Goal: Transaction & Acquisition: Purchase product/service

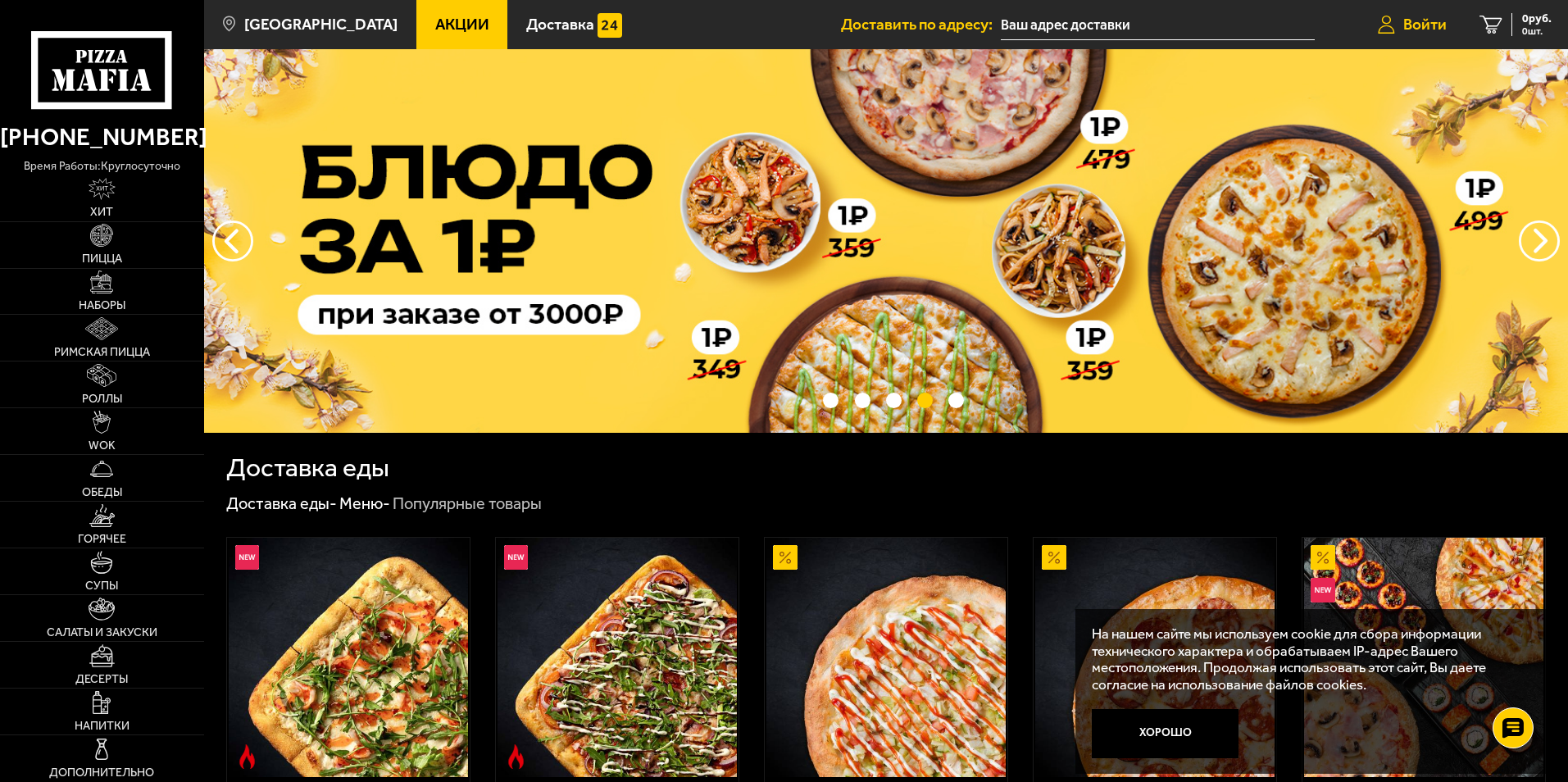
click at [1428, 27] on span "Войти" at bounding box center [1424, 24] width 43 height 16
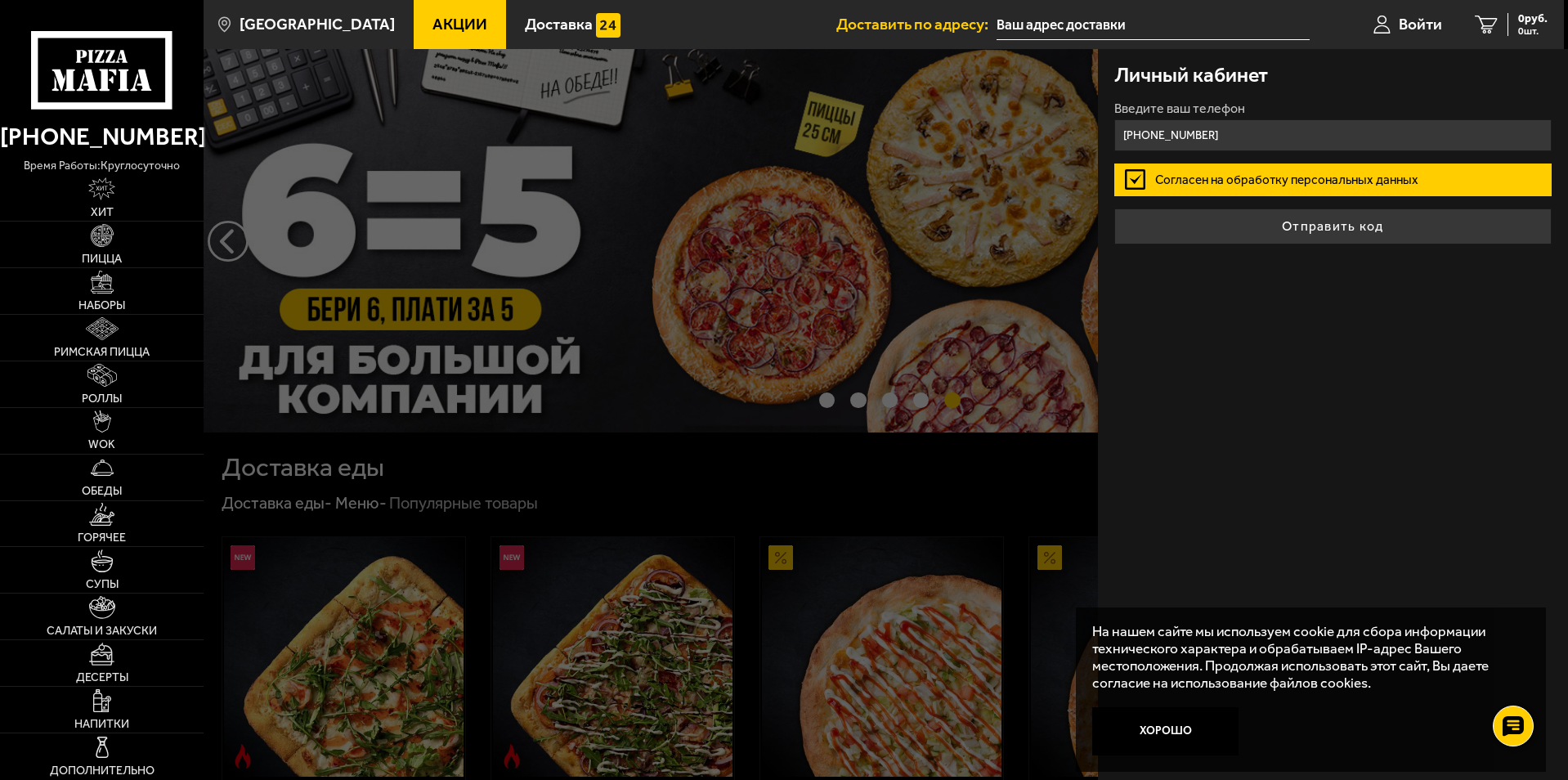
type input "[PHONE_NUMBER]"
click at [1246, 182] on label "Согласен на обработку персональных данных" at bounding box center [1333, 179] width 438 height 32
click at [0, 0] on input "Согласен на обработку персональных данных" at bounding box center [0, 0] width 0 height 0
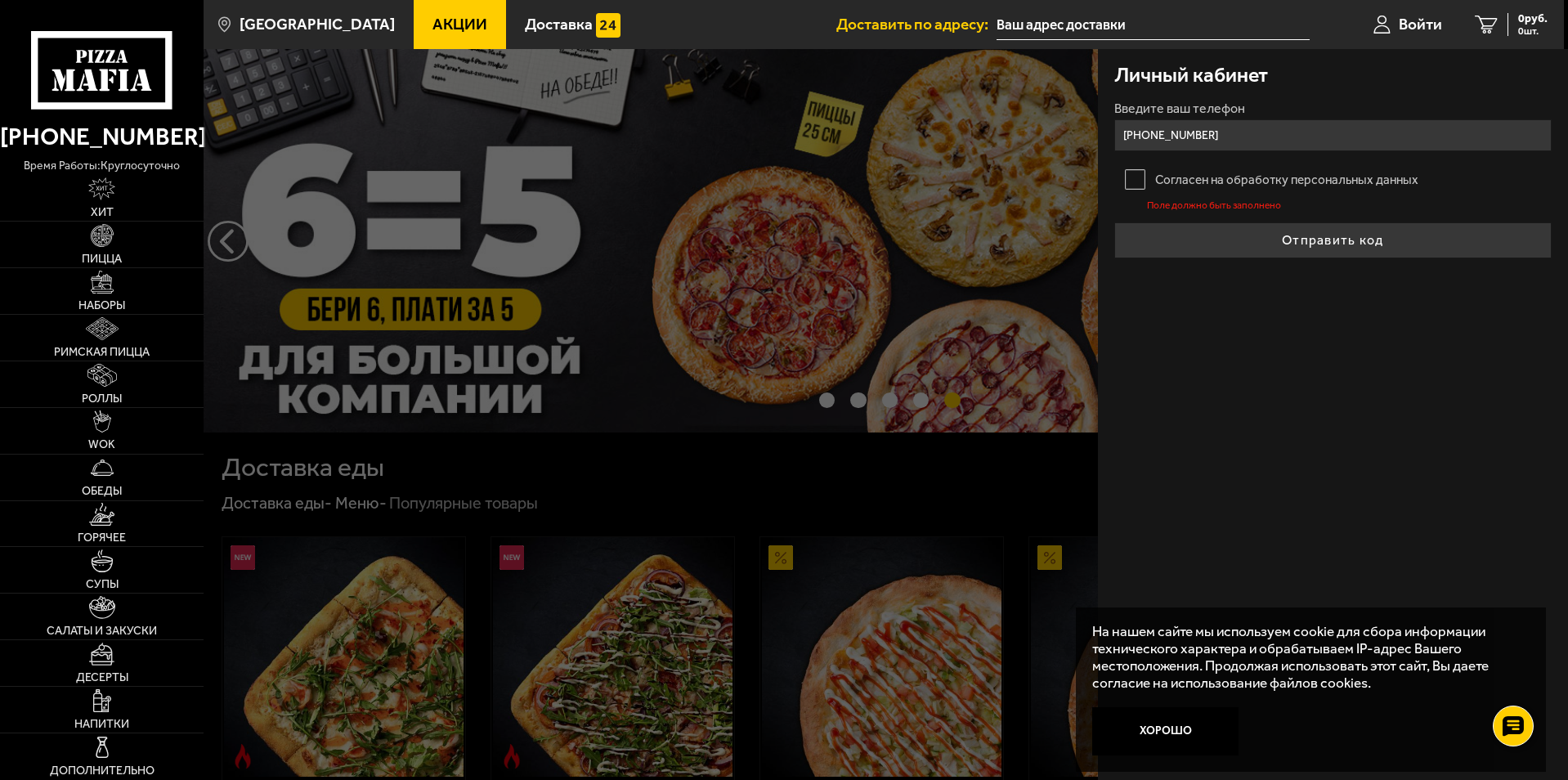
click at [1135, 182] on label "Согласен на обработку персональных данных" at bounding box center [1333, 179] width 438 height 32
click at [0, 0] on input "Согласен на обработку персональных данных" at bounding box center [0, 0] width 0 height 0
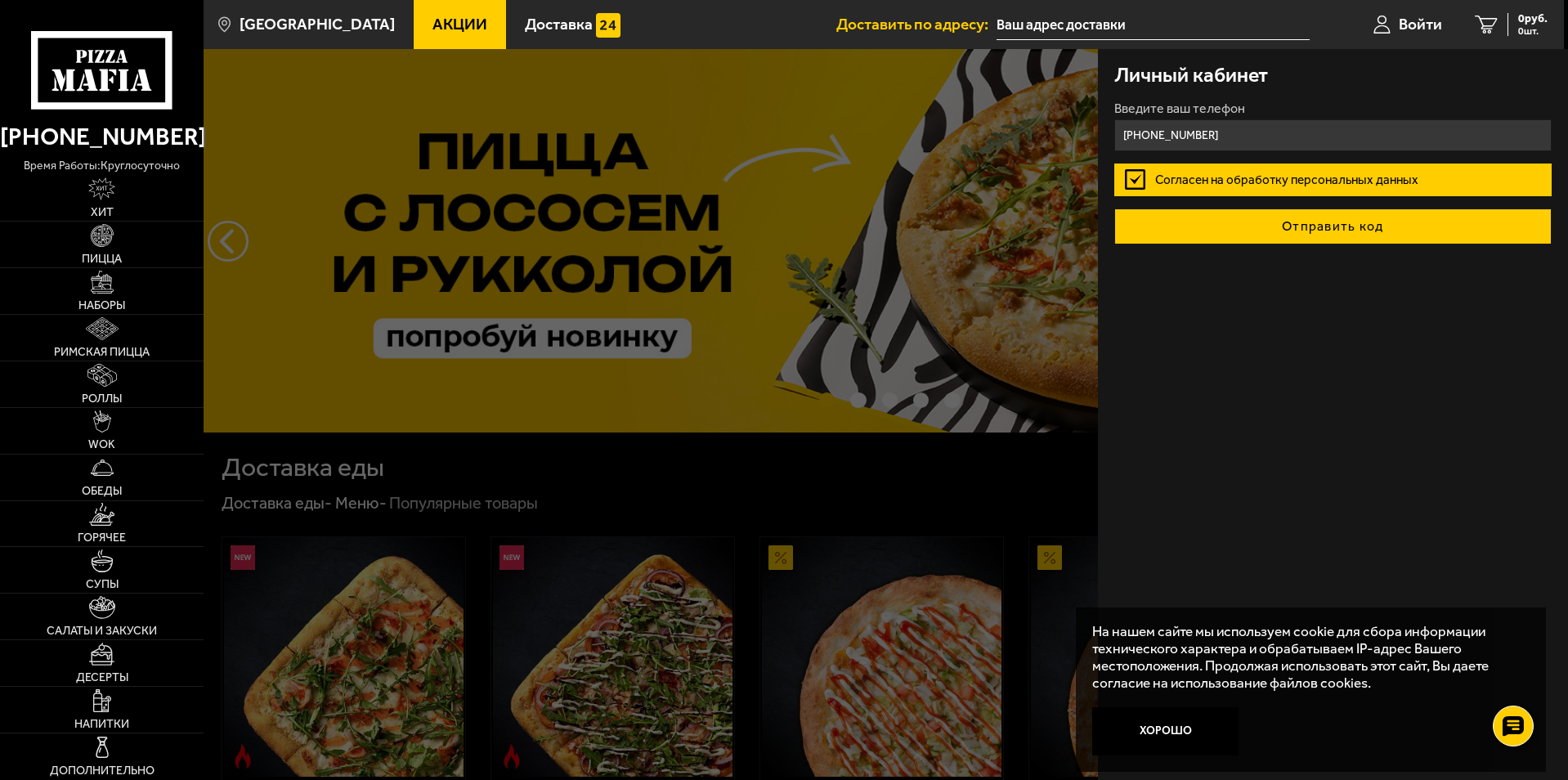
click at [1309, 227] on button "Отправить код" at bounding box center [1333, 225] width 438 height 36
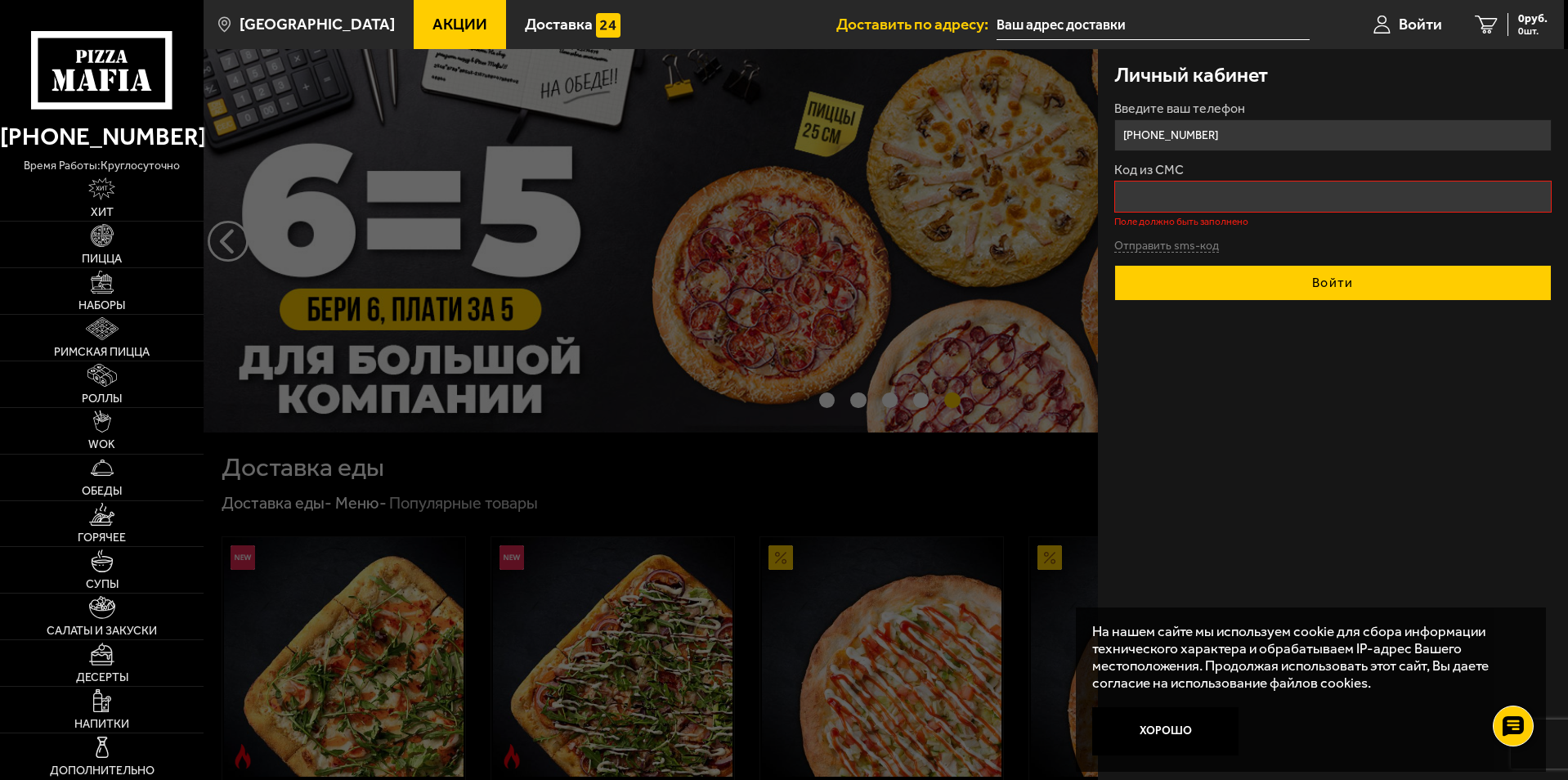
click at [1281, 288] on button "Войти" at bounding box center [1333, 283] width 438 height 36
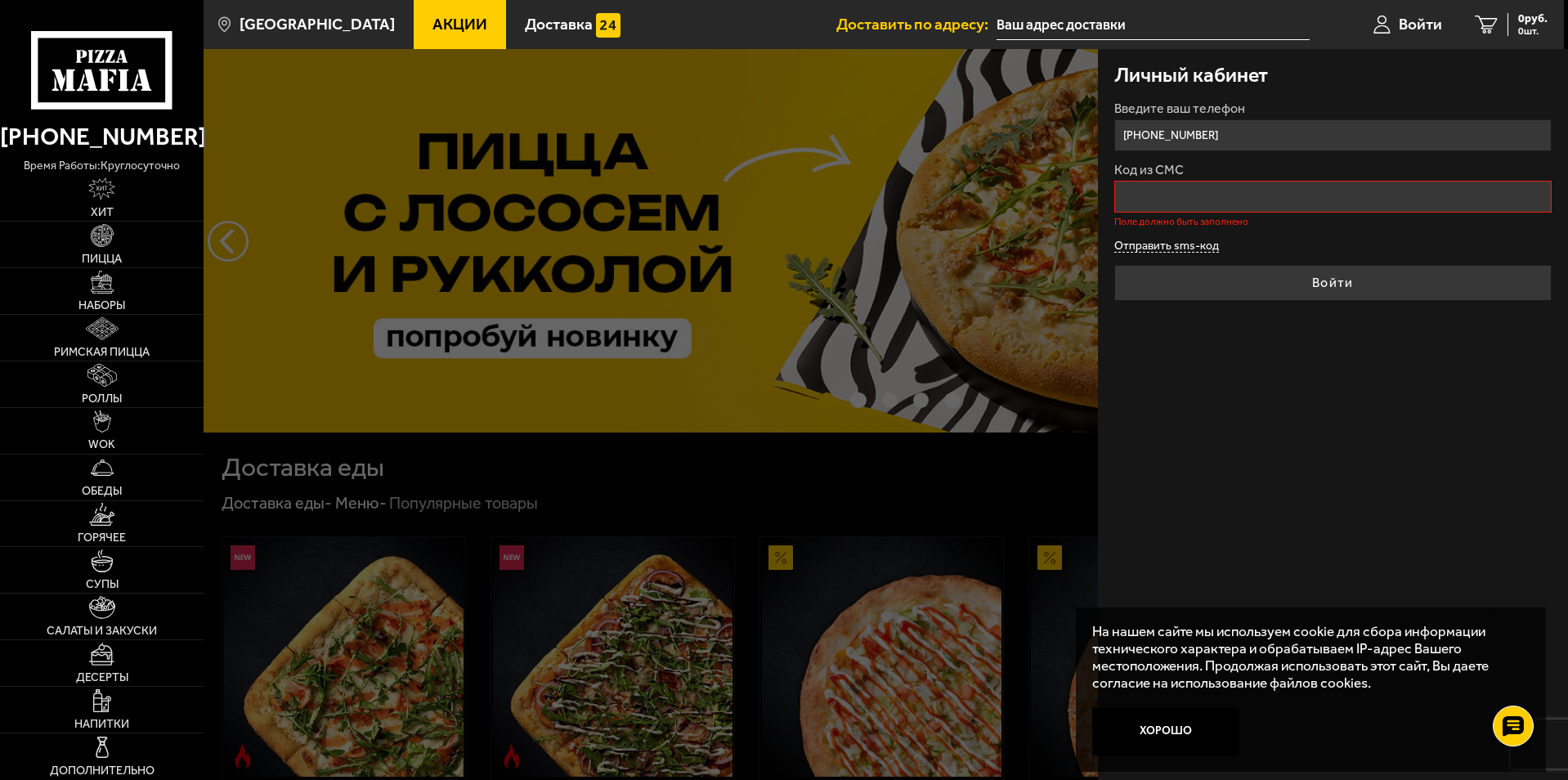
click at [1163, 240] on button "Отправить sms-код" at bounding box center [1166, 246] width 104 height 12
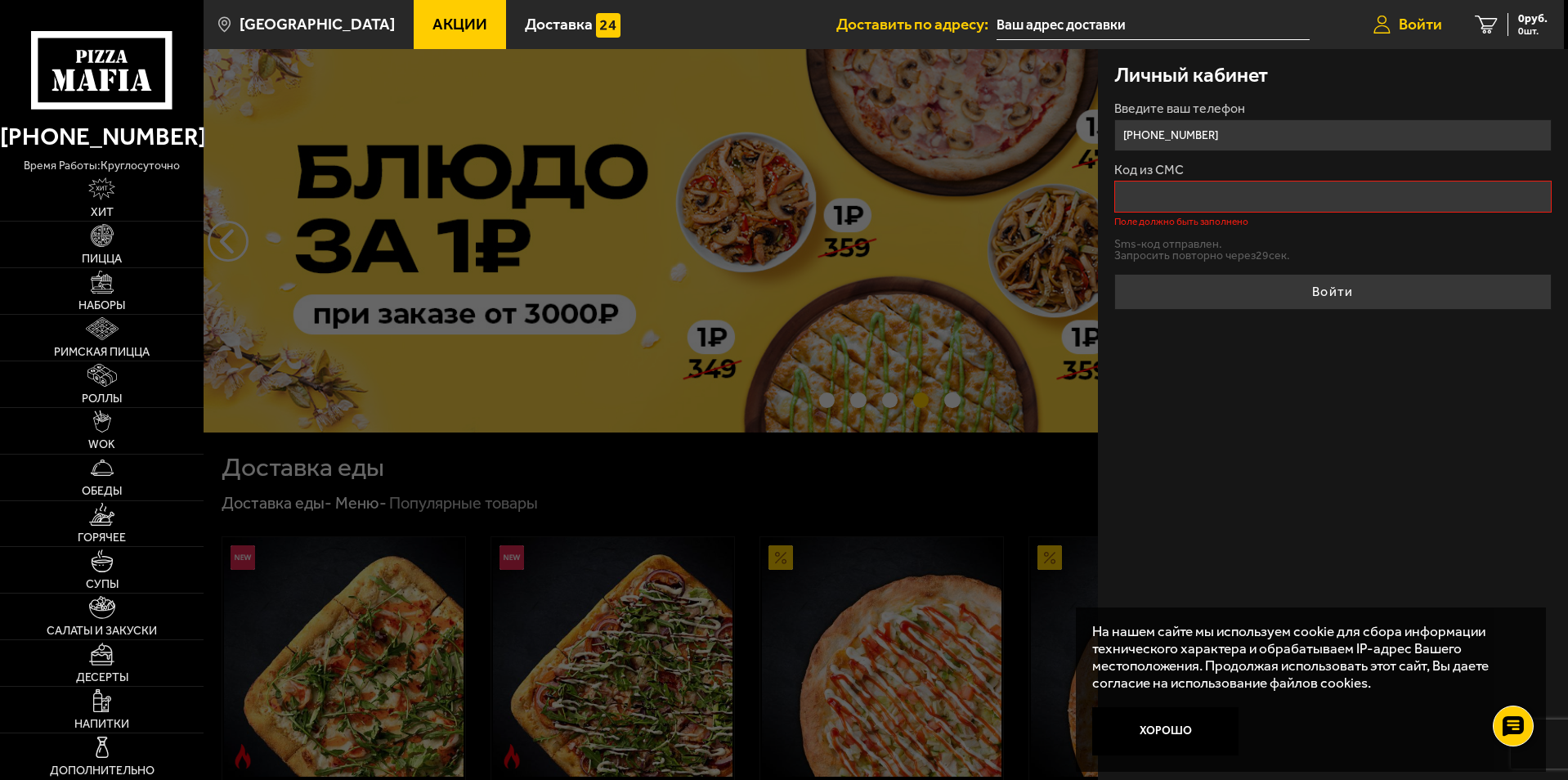
click at [1403, 27] on span "Войти" at bounding box center [1420, 24] width 43 height 16
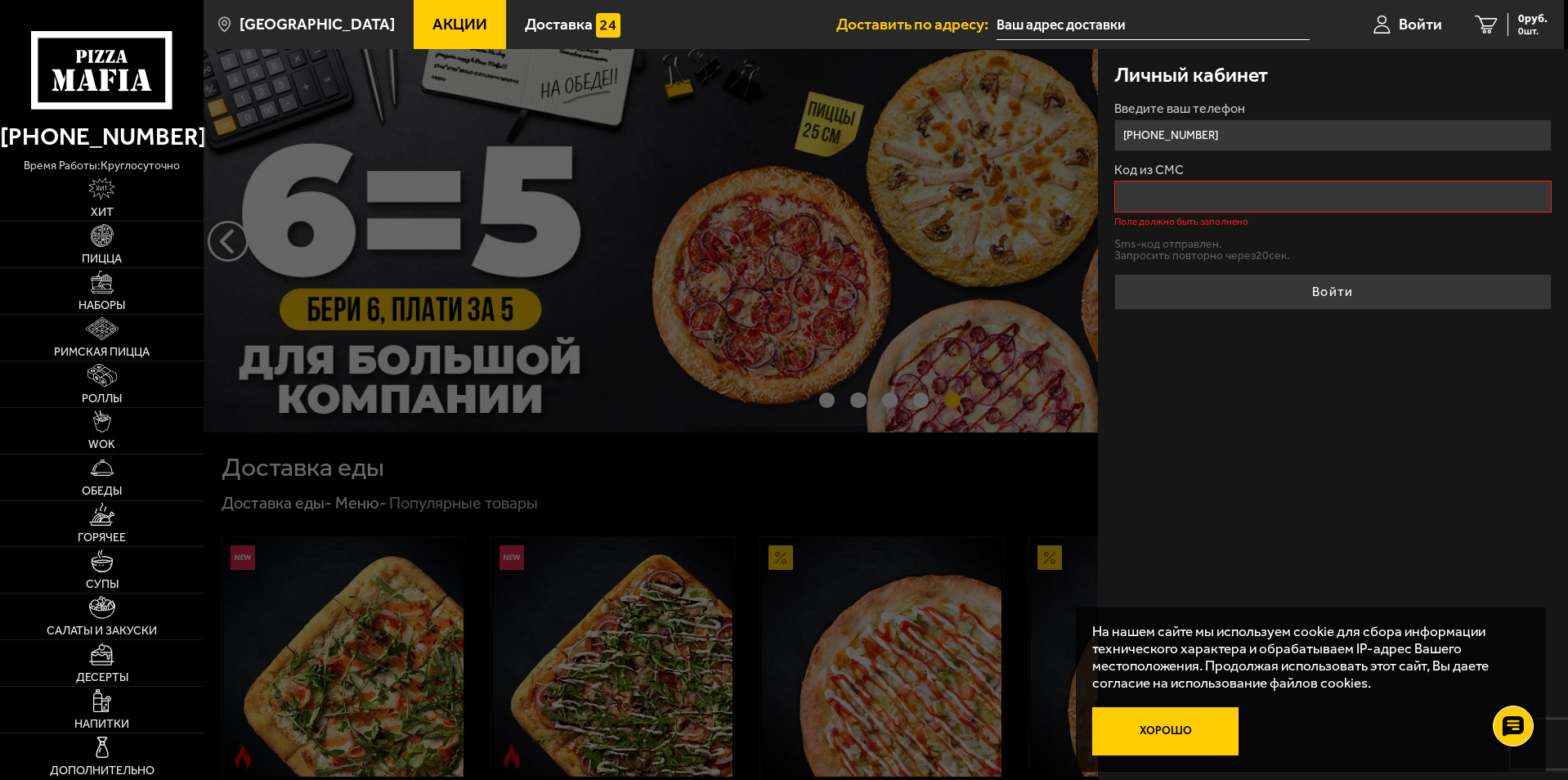
click at [1145, 739] on button "Хорошо" at bounding box center [1166, 731] width 148 height 49
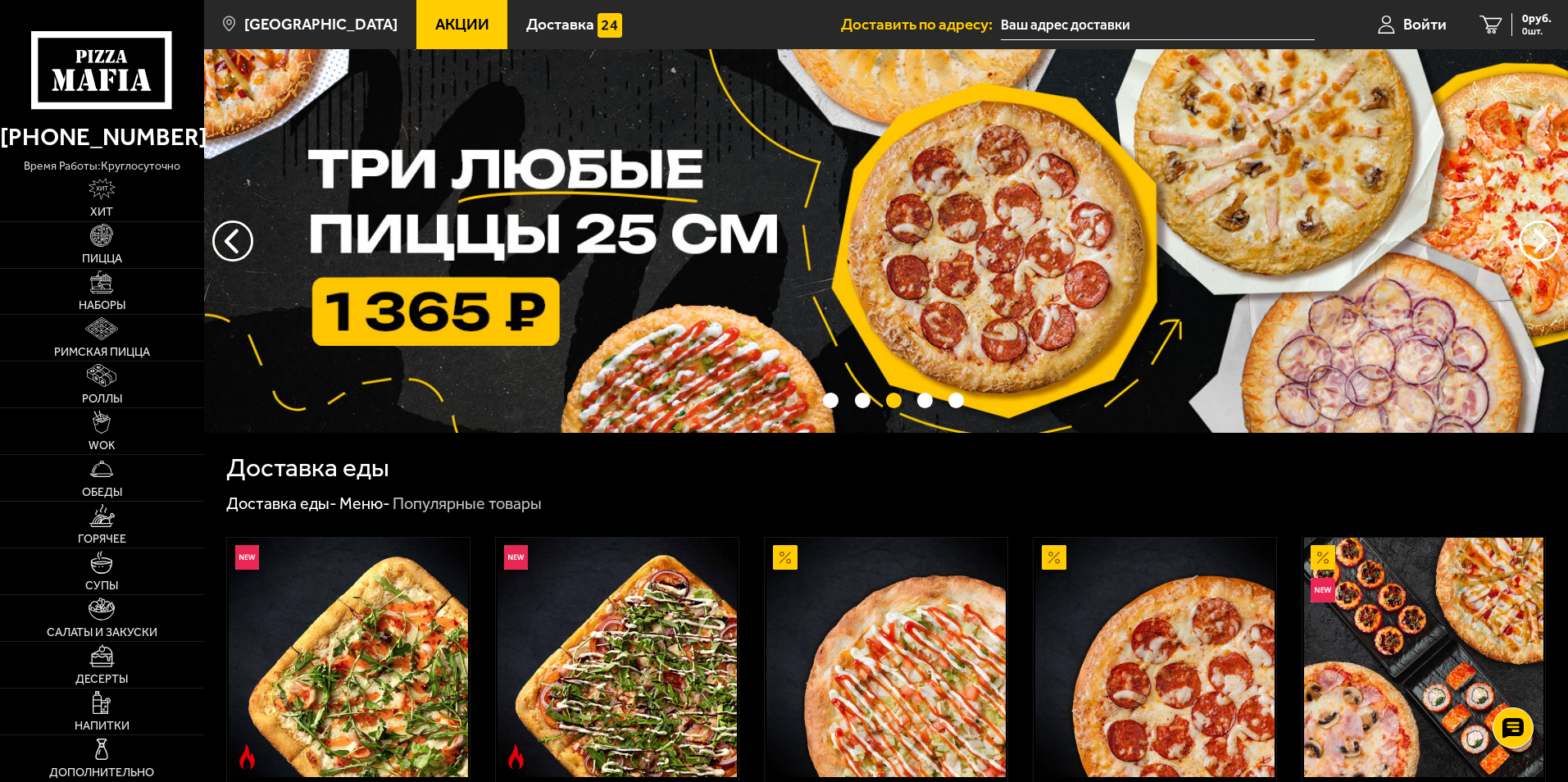
click at [1128, 23] on input "text" at bounding box center [1158, 25] width 314 height 30
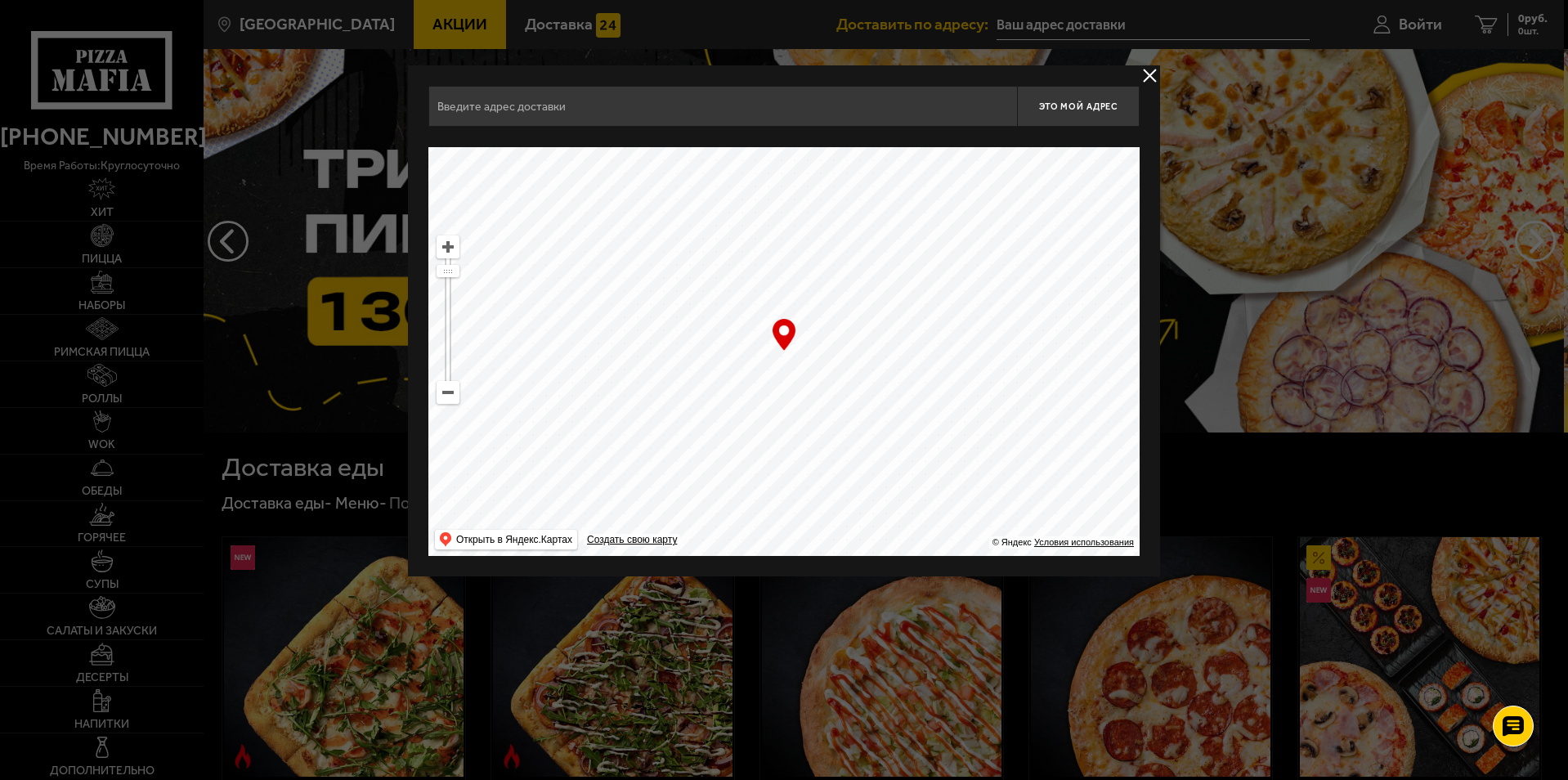
click at [1246, 261] on div at bounding box center [784, 390] width 1568 height 780
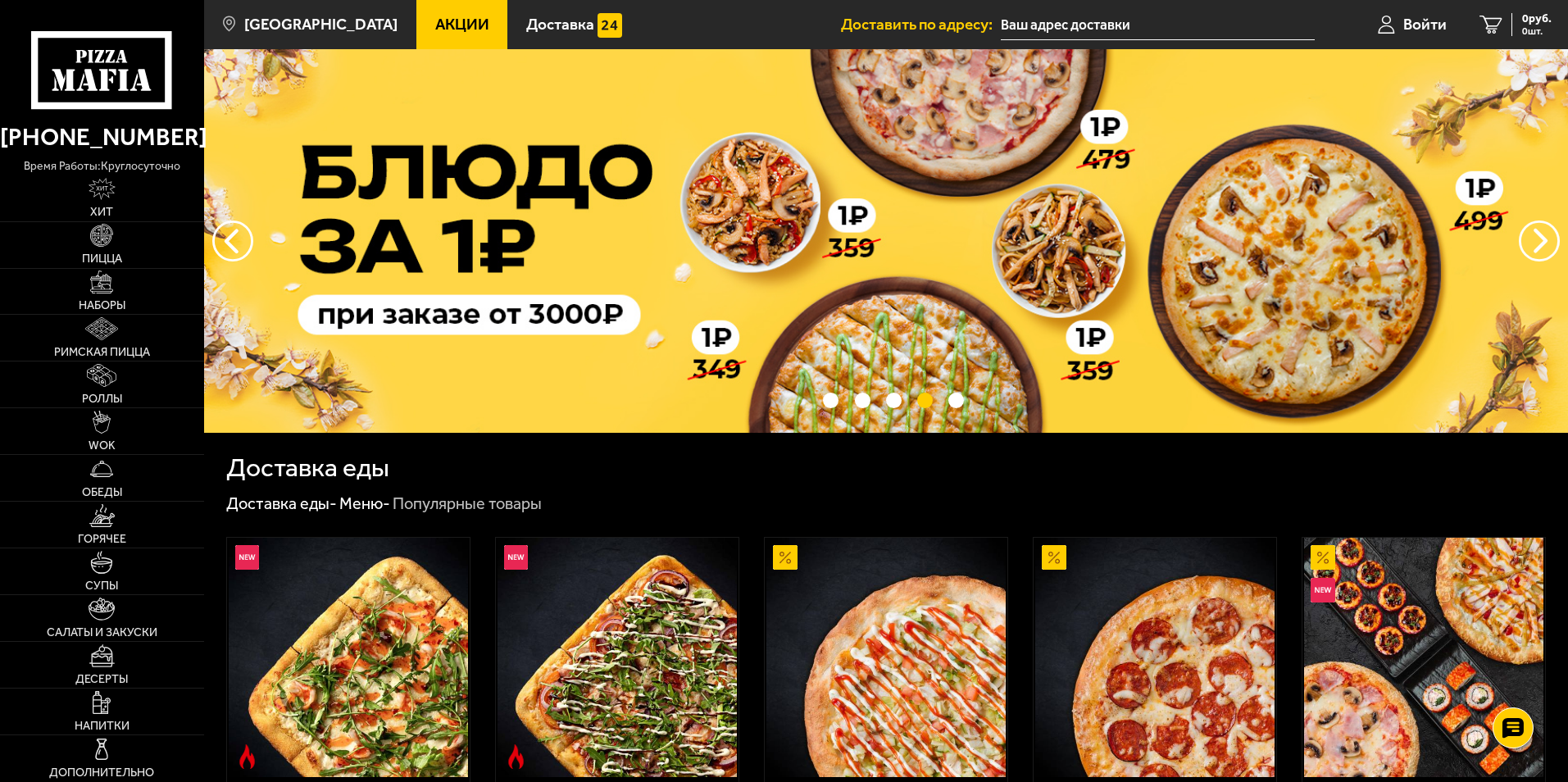
click at [1066, 19] on input "text" at bounding box center [1158, 25] width 314 height 30
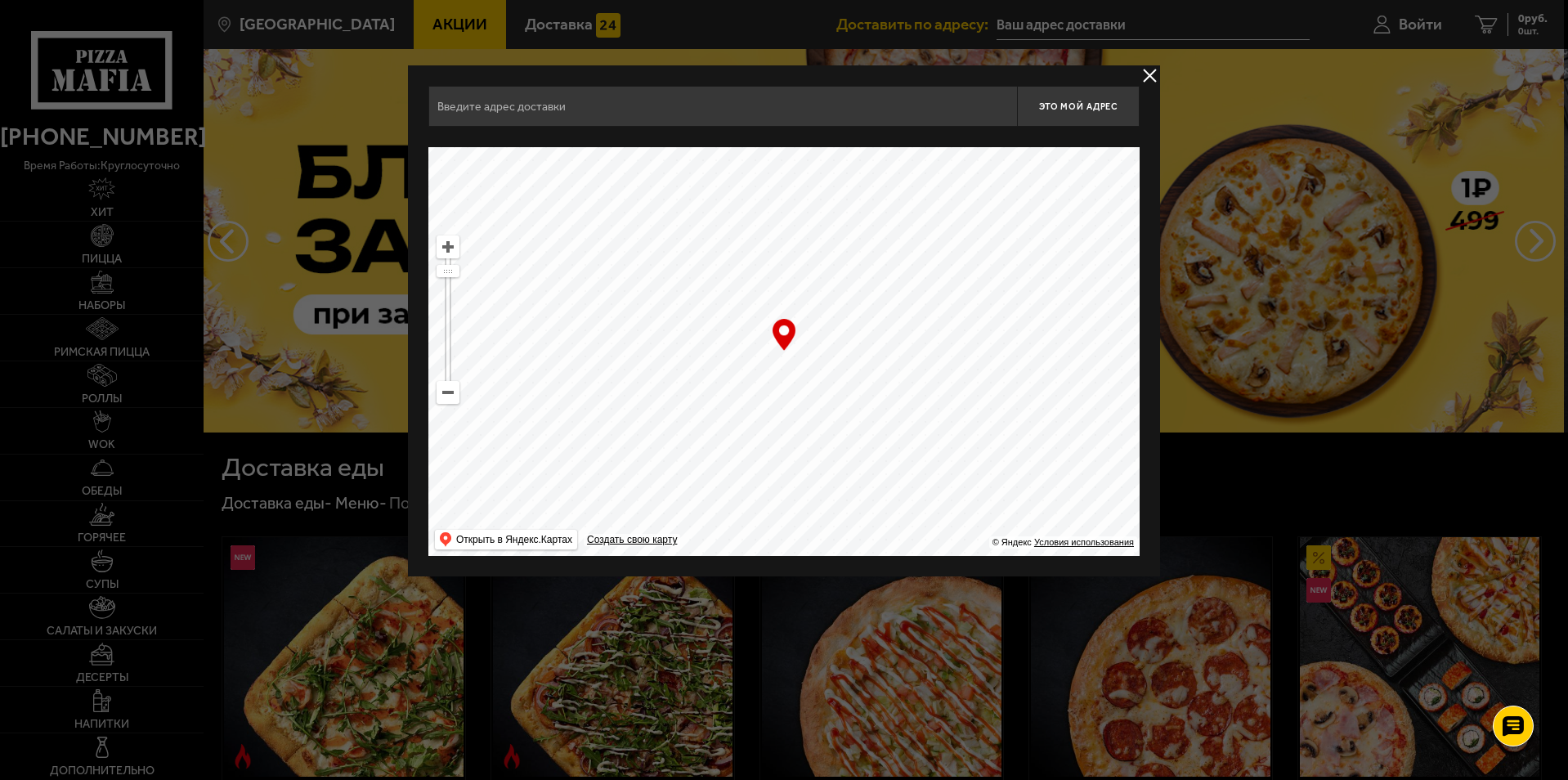
click at [567, 105] on input "text" at bounding box center [723, 106] width 588 height 41
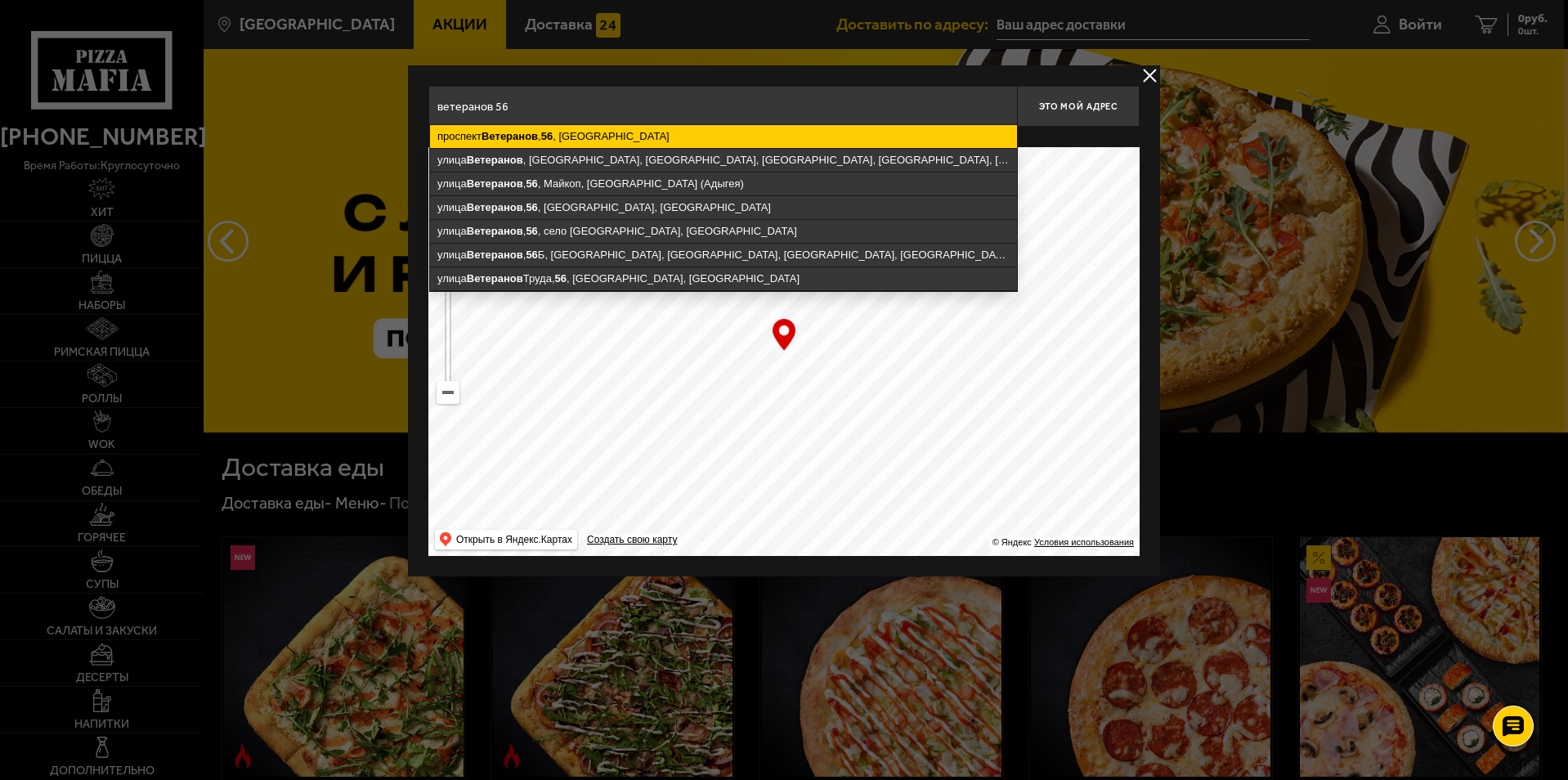
click at [530, 140] on ymaps "Ветеранов" at bounding box center [510, 136] width 56 height 12
type input "Санкт-Петербург, проспект Ветеранов, 56"
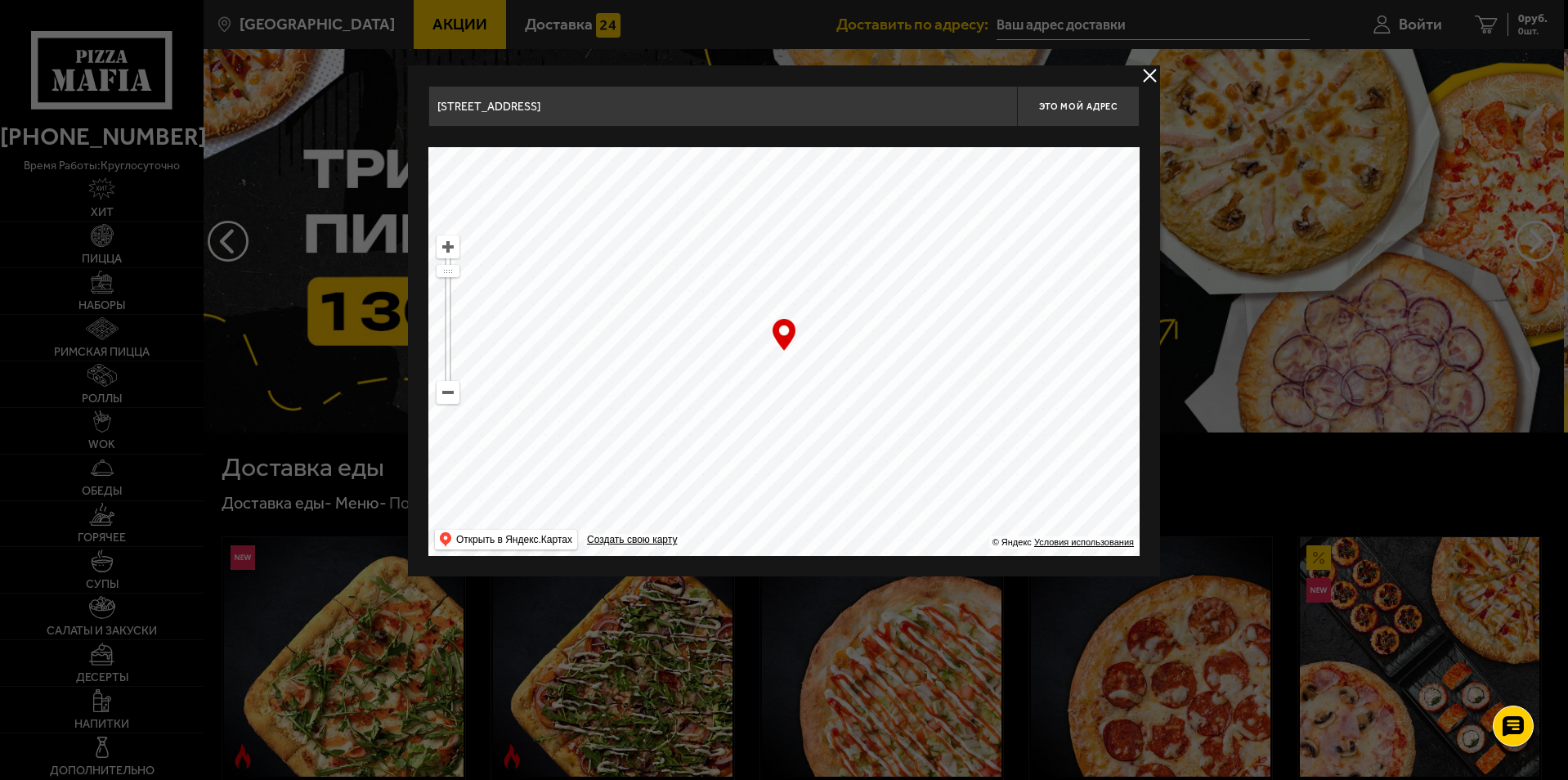
click at [780, 332] on div "… © Яндекс Условия использования Открыть в Яндекс.Картах Создать свою карту" at bounding box center [784, 351] width 711 height 409
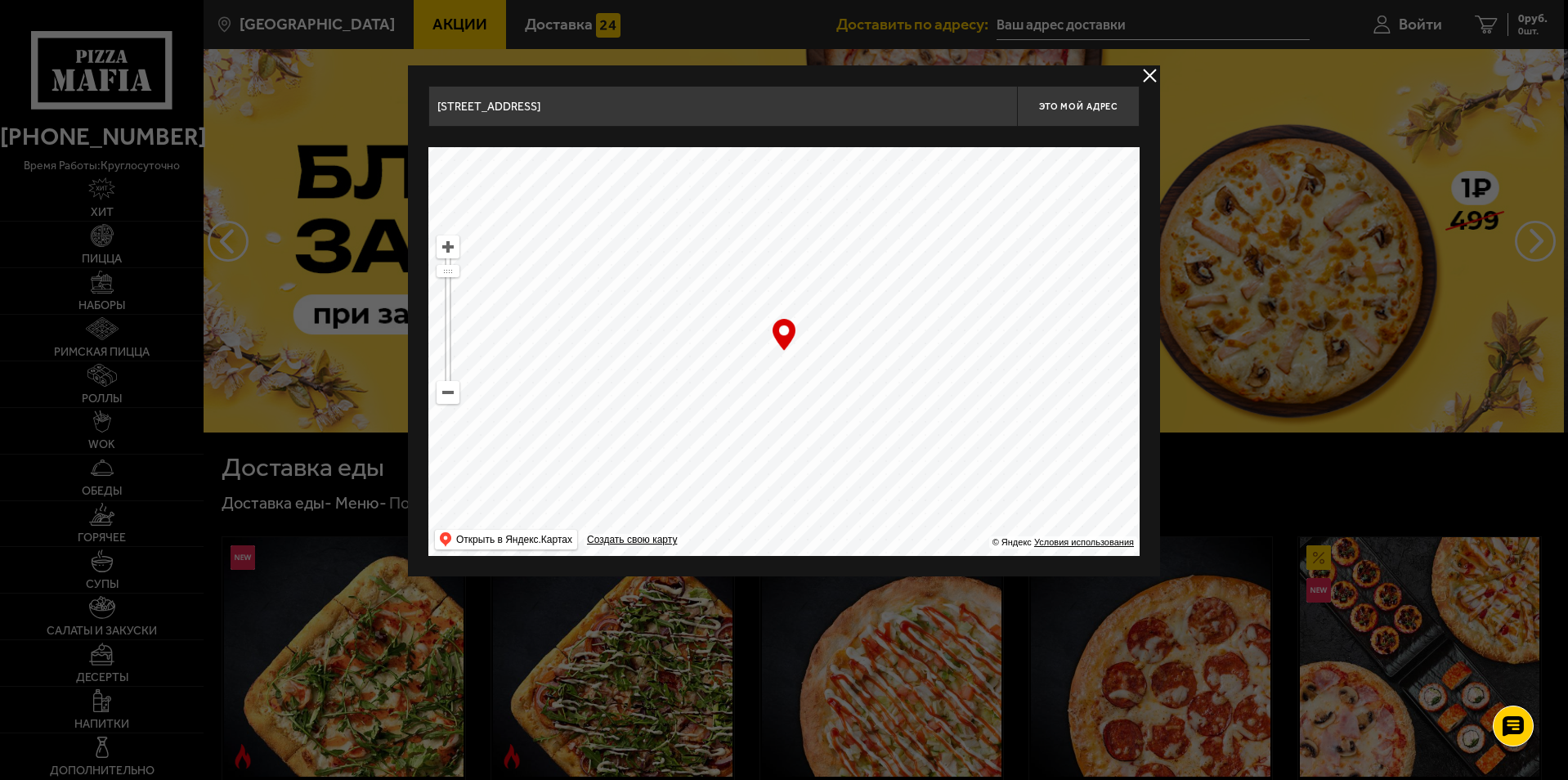
click at [782, 333] on div "… © Яндекс Условия использования Открыть в Яндекс.Картах Создать свою карту" at bounding box center [784, 351] width 711 height 409
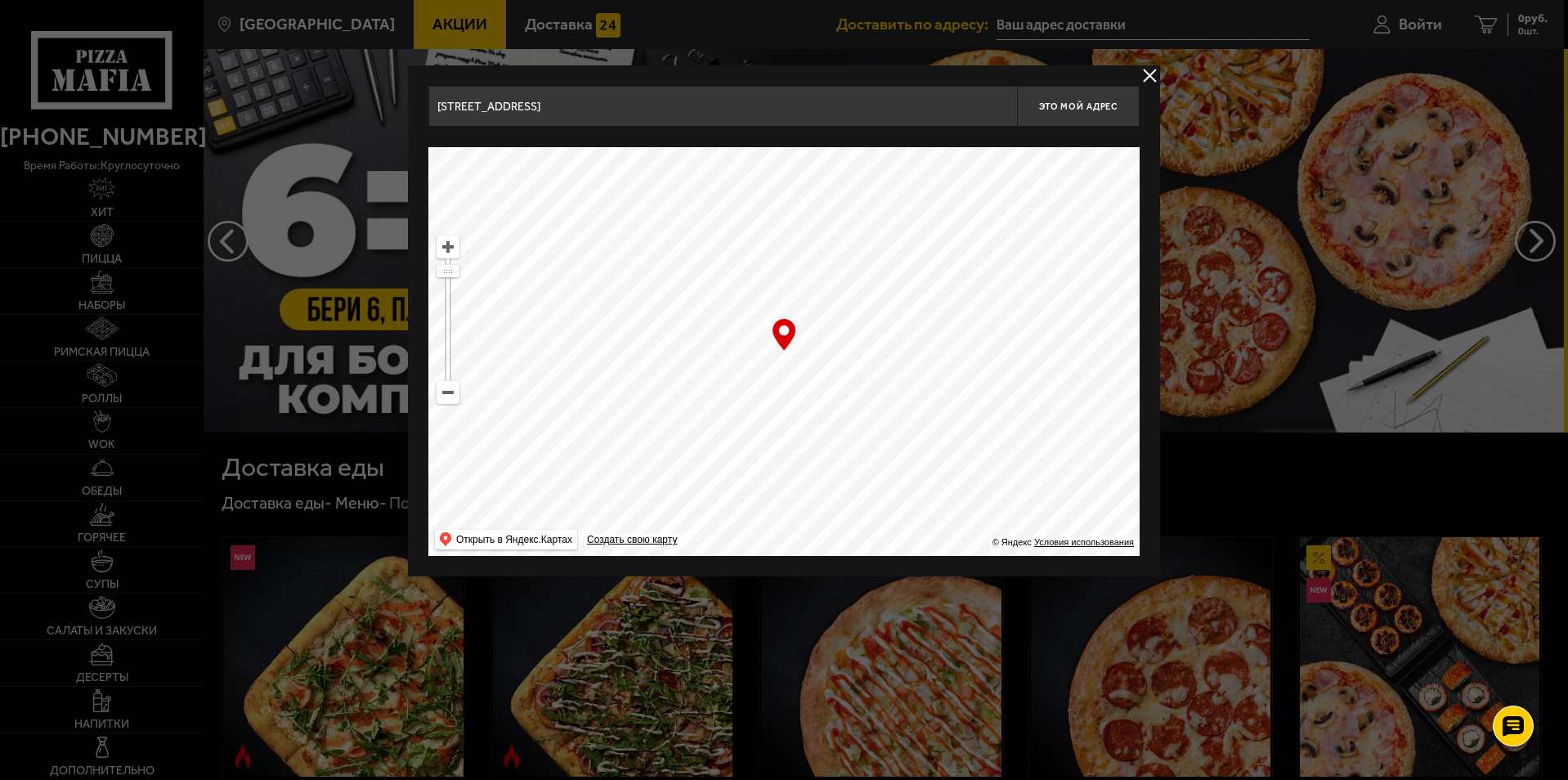
click at [1151, 76] on button "delivery type" at bounding box center [1149, 75] width 21 height 21
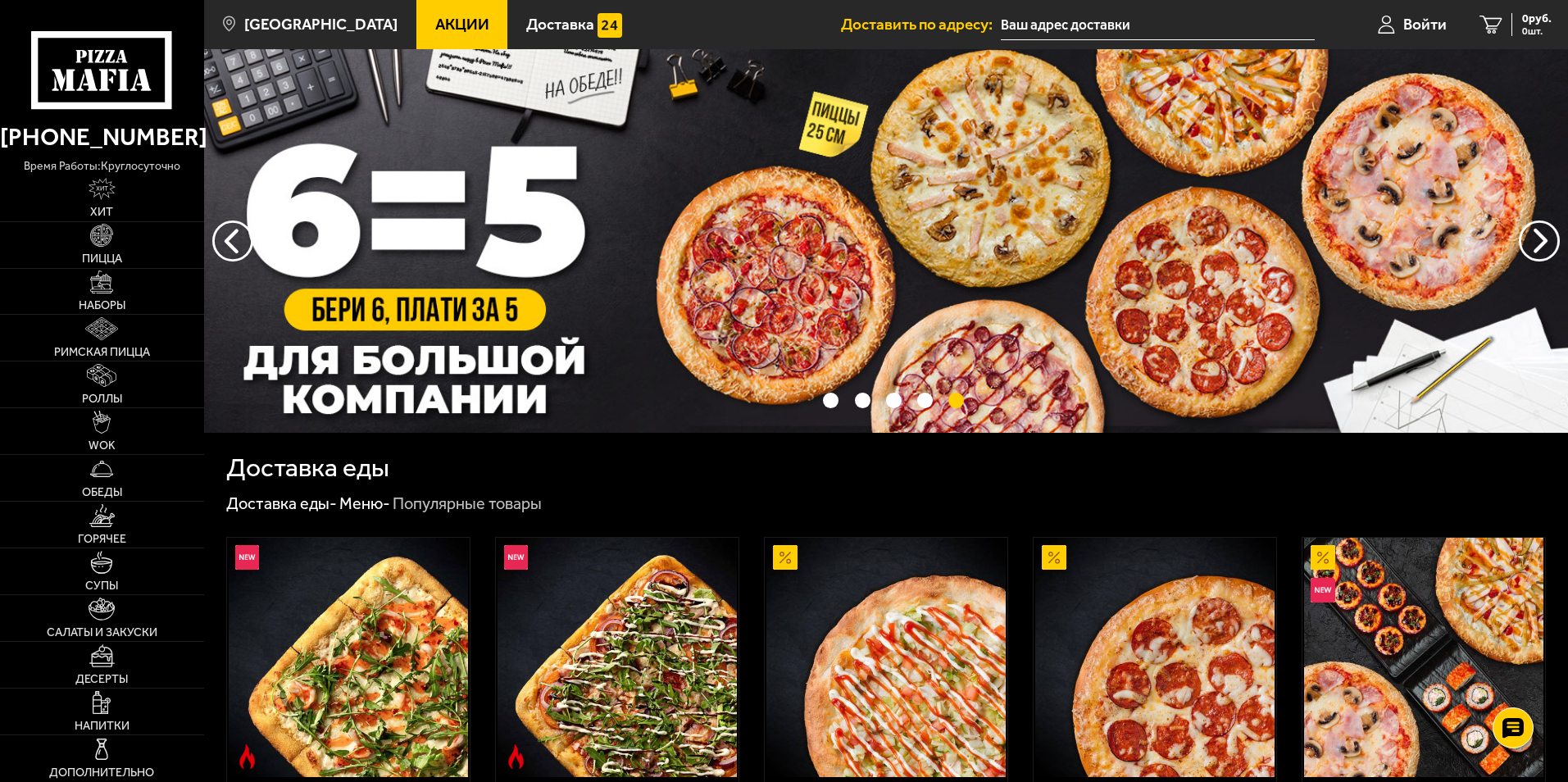
click at [1058, 32] on input "text" at bounding box center [1158, 25] width 314 height 30
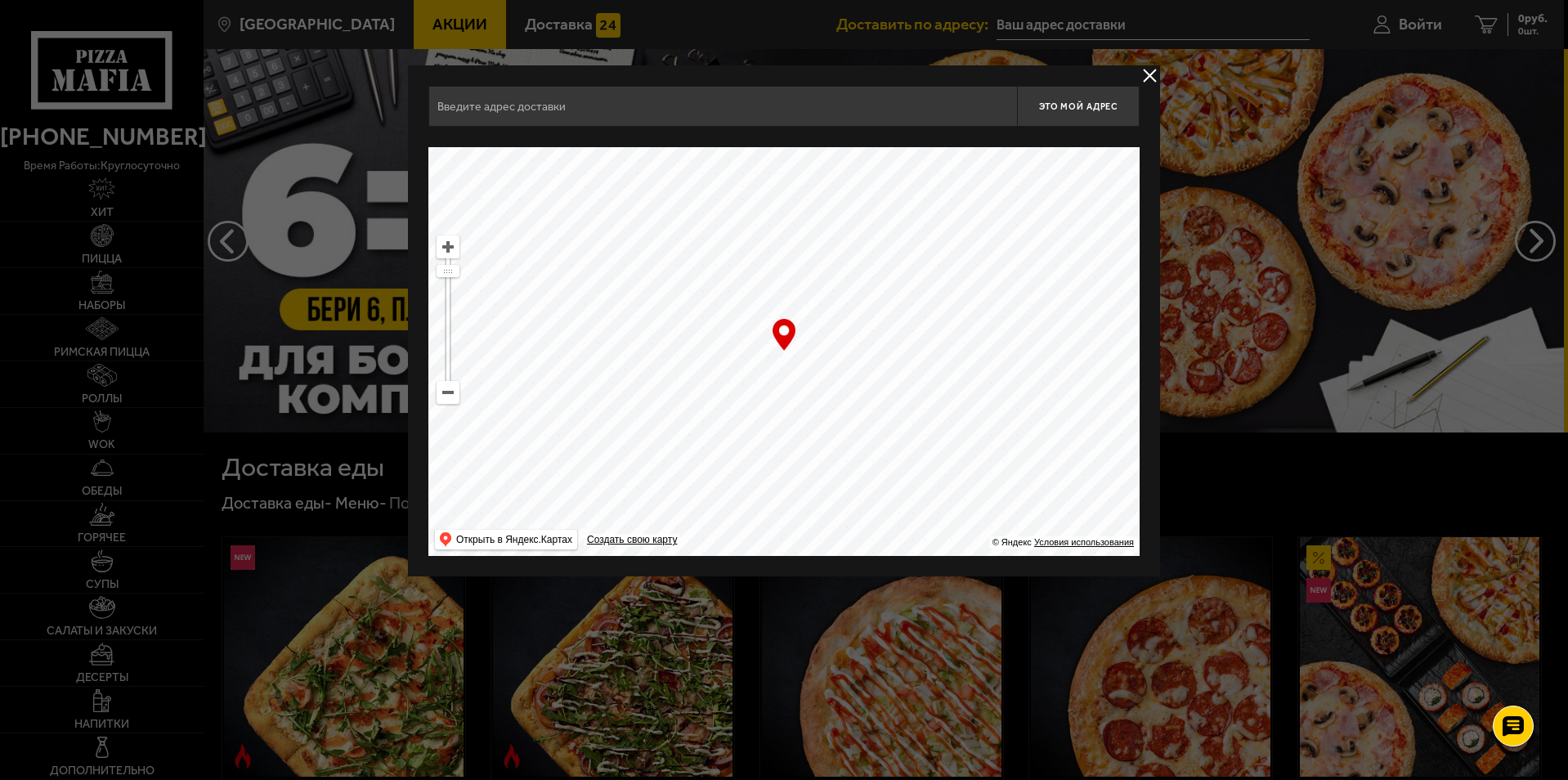
click at [494, 114] on input "text" at bounding box center [723, 106] width 588 height 41
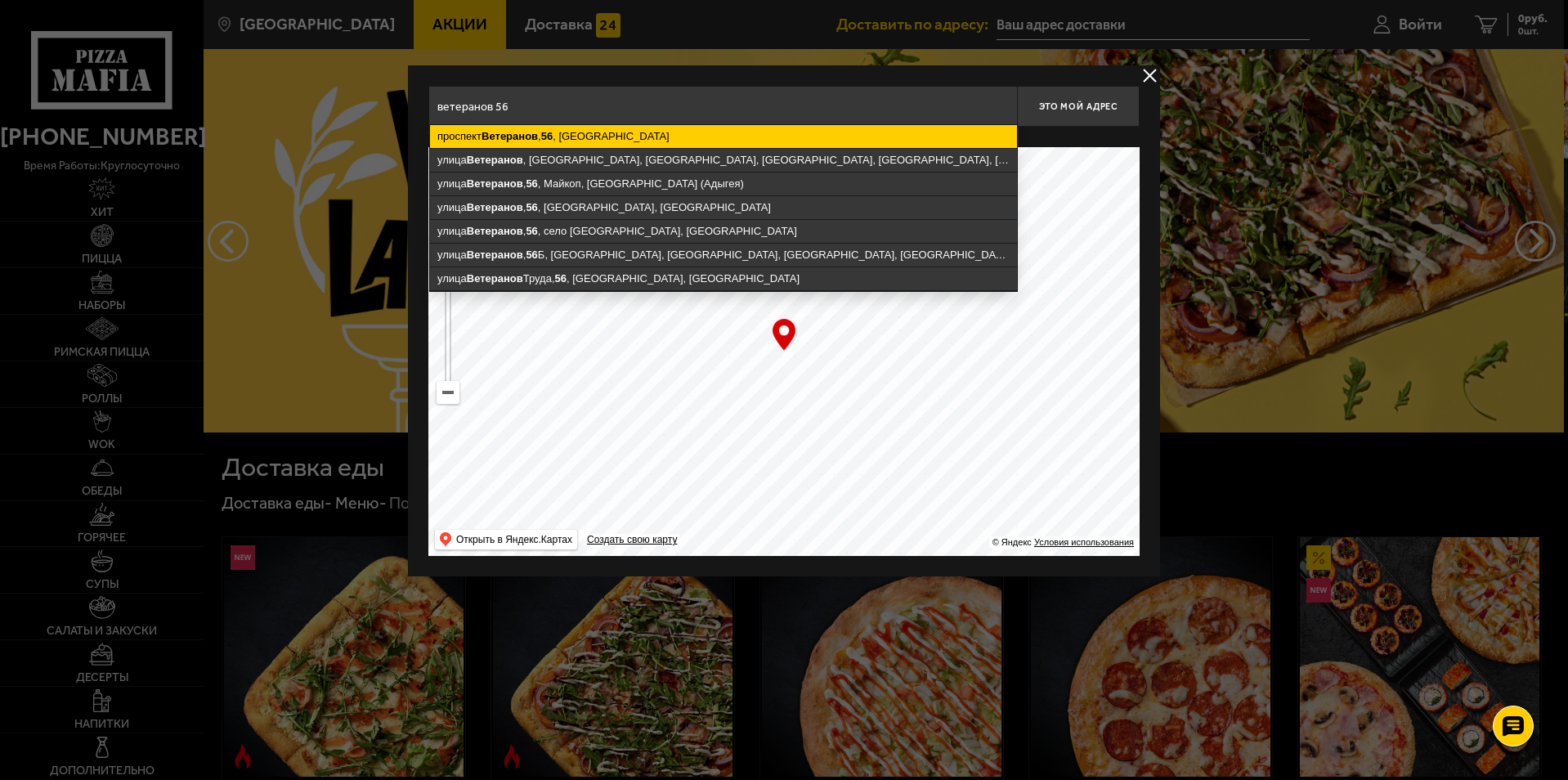
click at [677, 136] on ymaps "проспект Ветеранов , 56 , Санкт-Петербург" at bounding box center [724, 137] width 587 height 23
type input "Санкт-Петербург, проспект Ветеранов, 56"
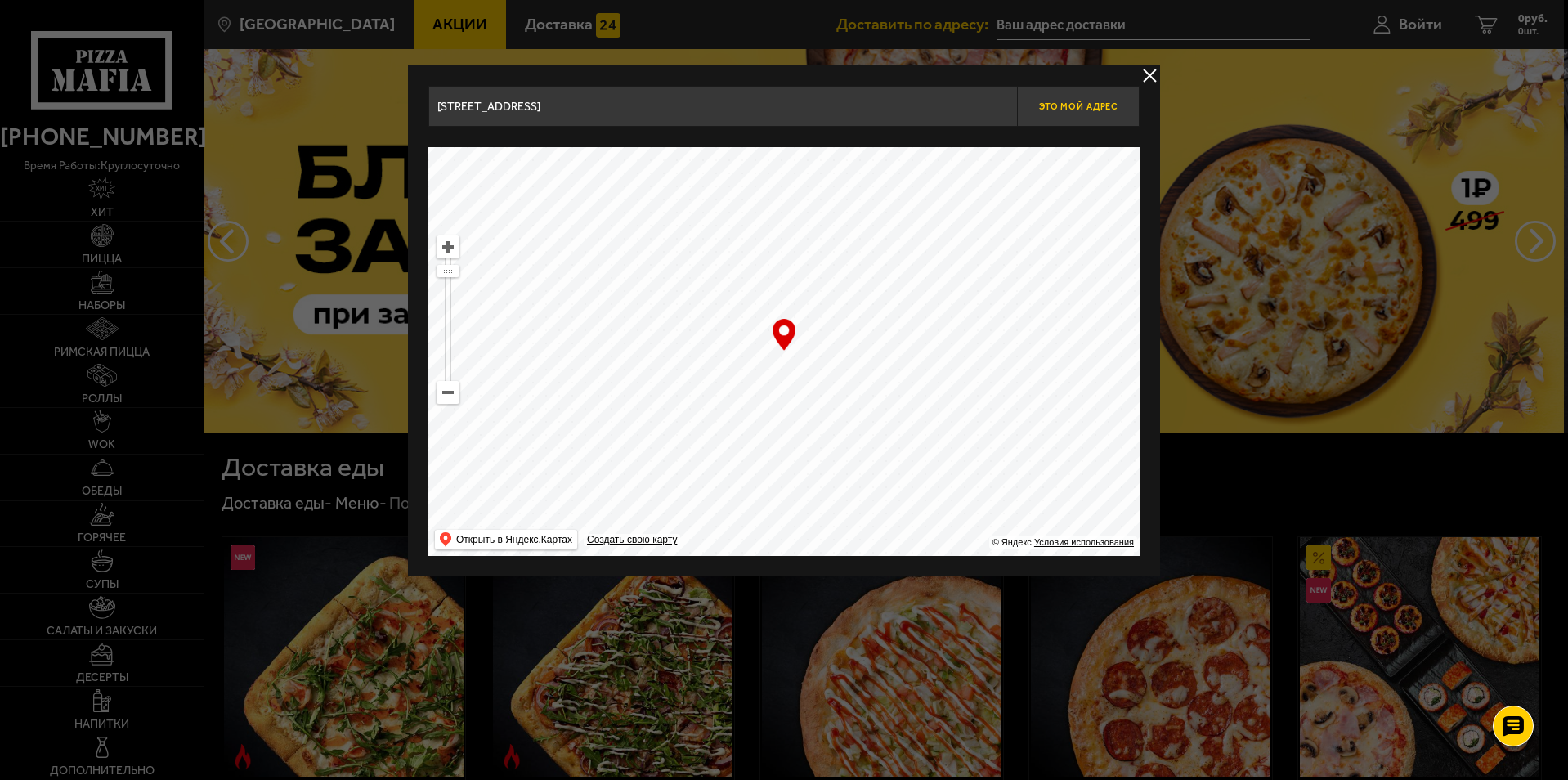
click at [1071, 112] on button "Это мой адрес" at bounding box center [1078, 106] width 123 height 41
type input "проспект Ветеранов, 56"
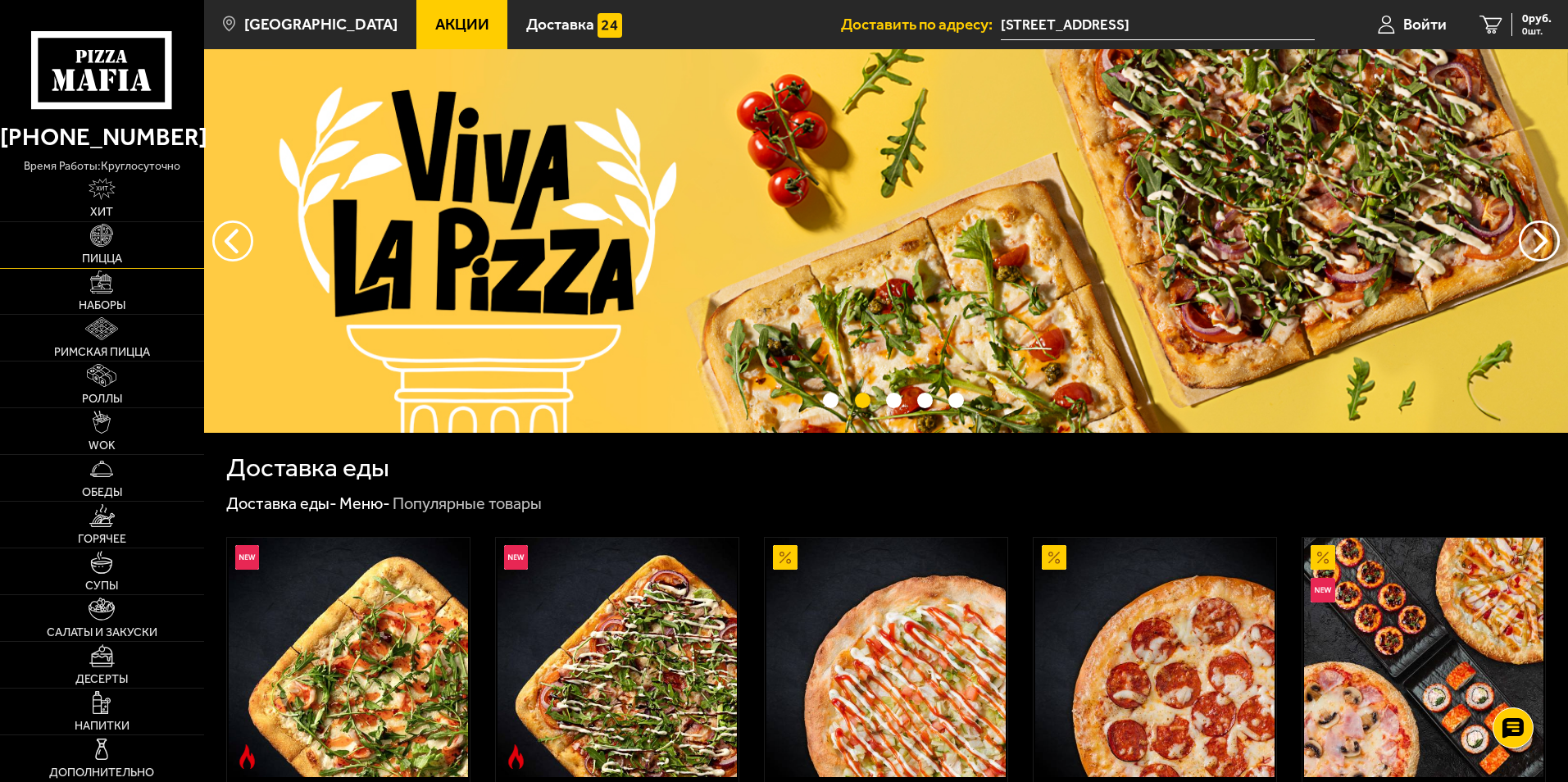
click at [91, 242] on img at bounding box center [101, 235] width 23 height 23
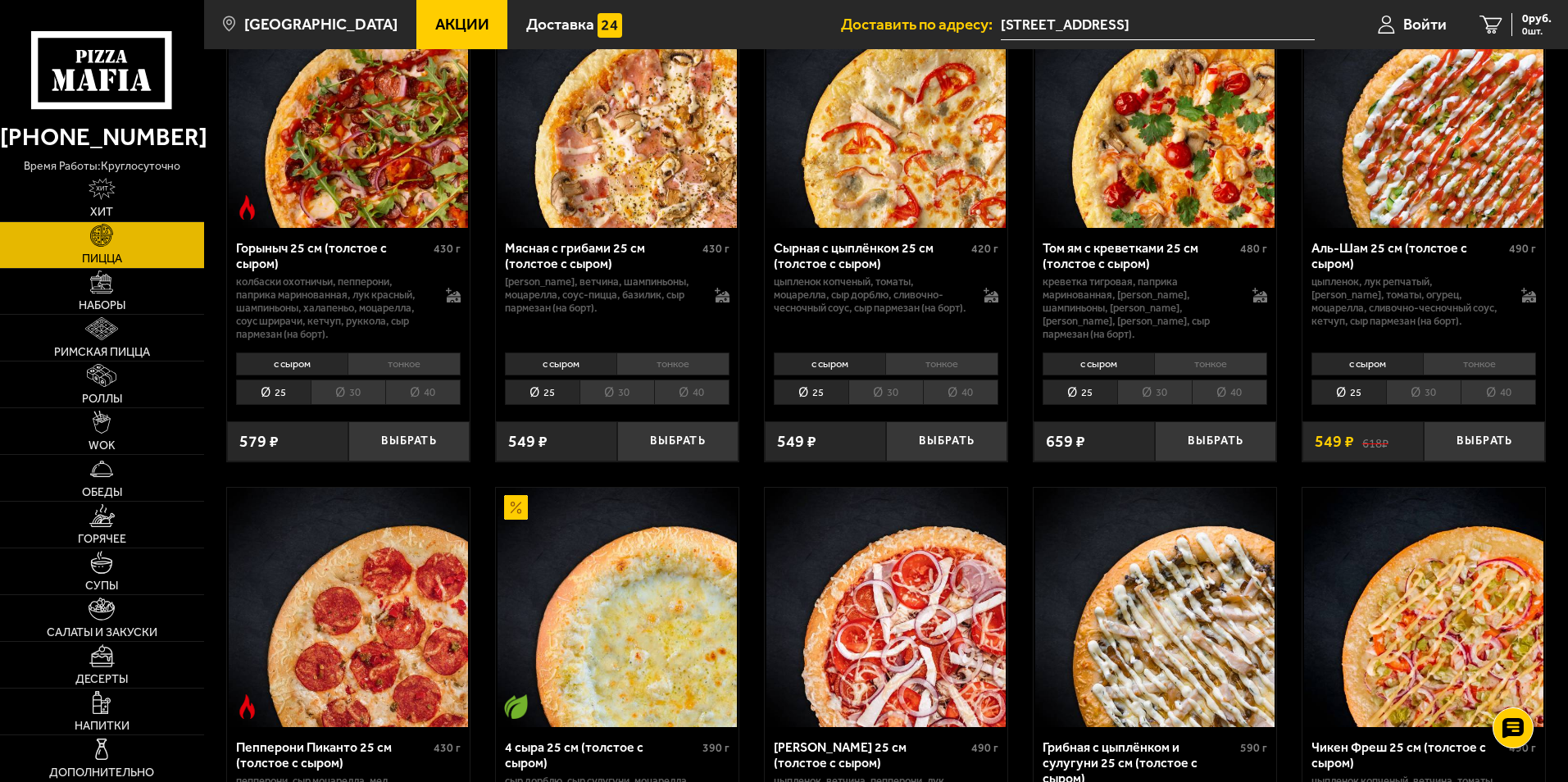
scroll to position [590, 0]
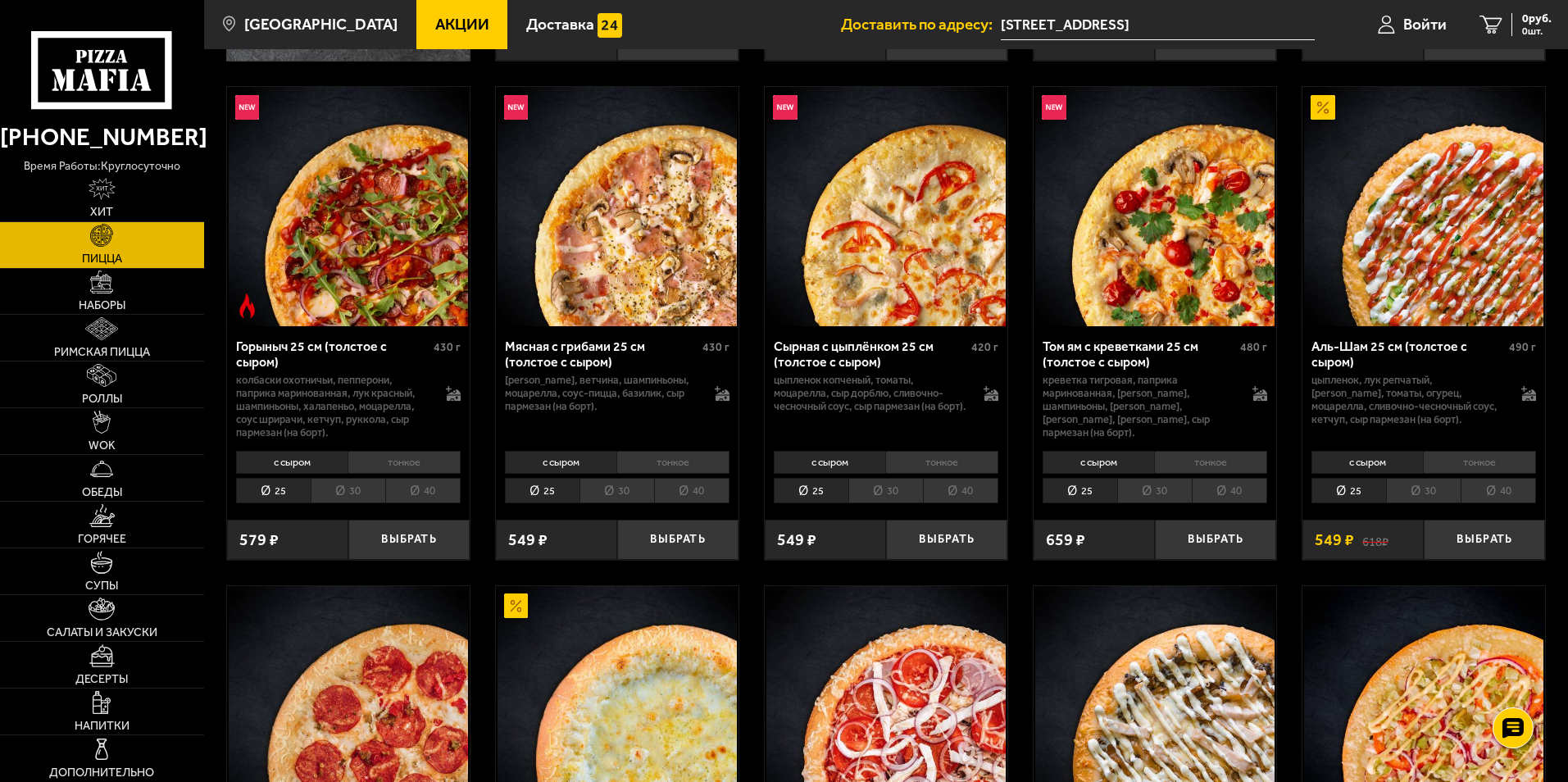
click at [1166, 494] on li "30" at bounding box center [1154, 490] width 75 height 26
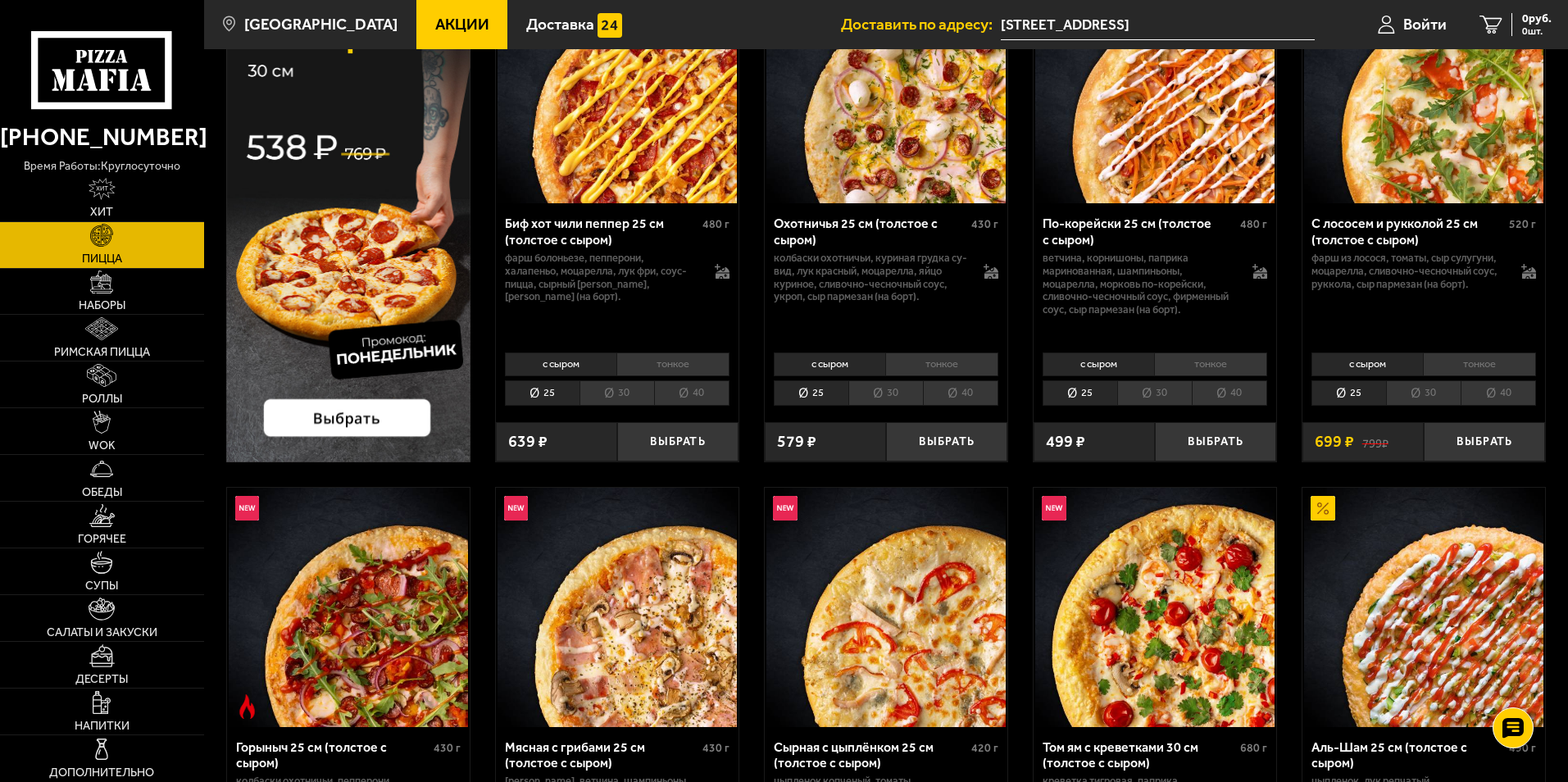
scroll to position [0, 0]
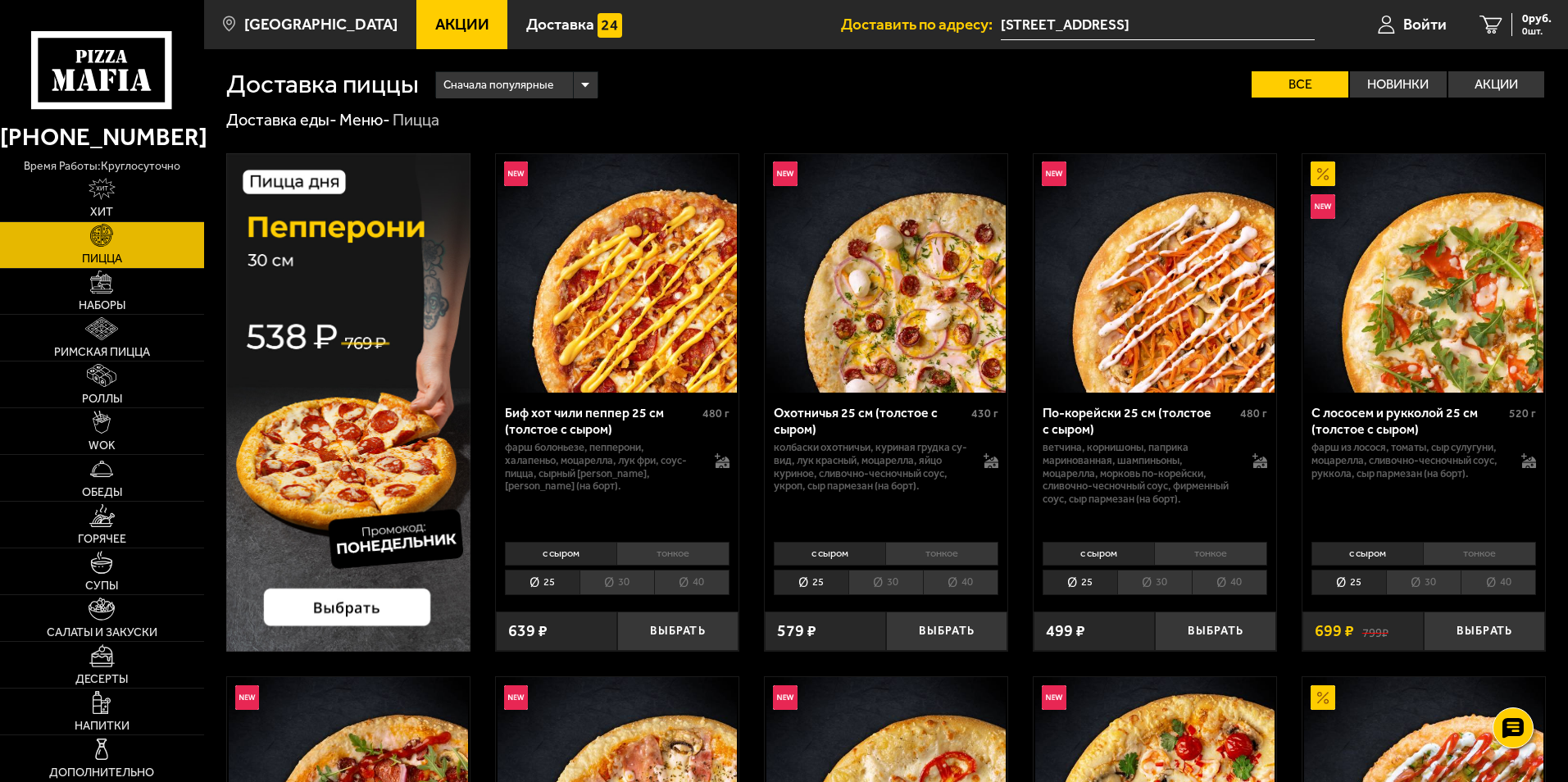
click at [1490, 553] on li "тонкое" at bounding box center [1479, 553] width 113 height 23
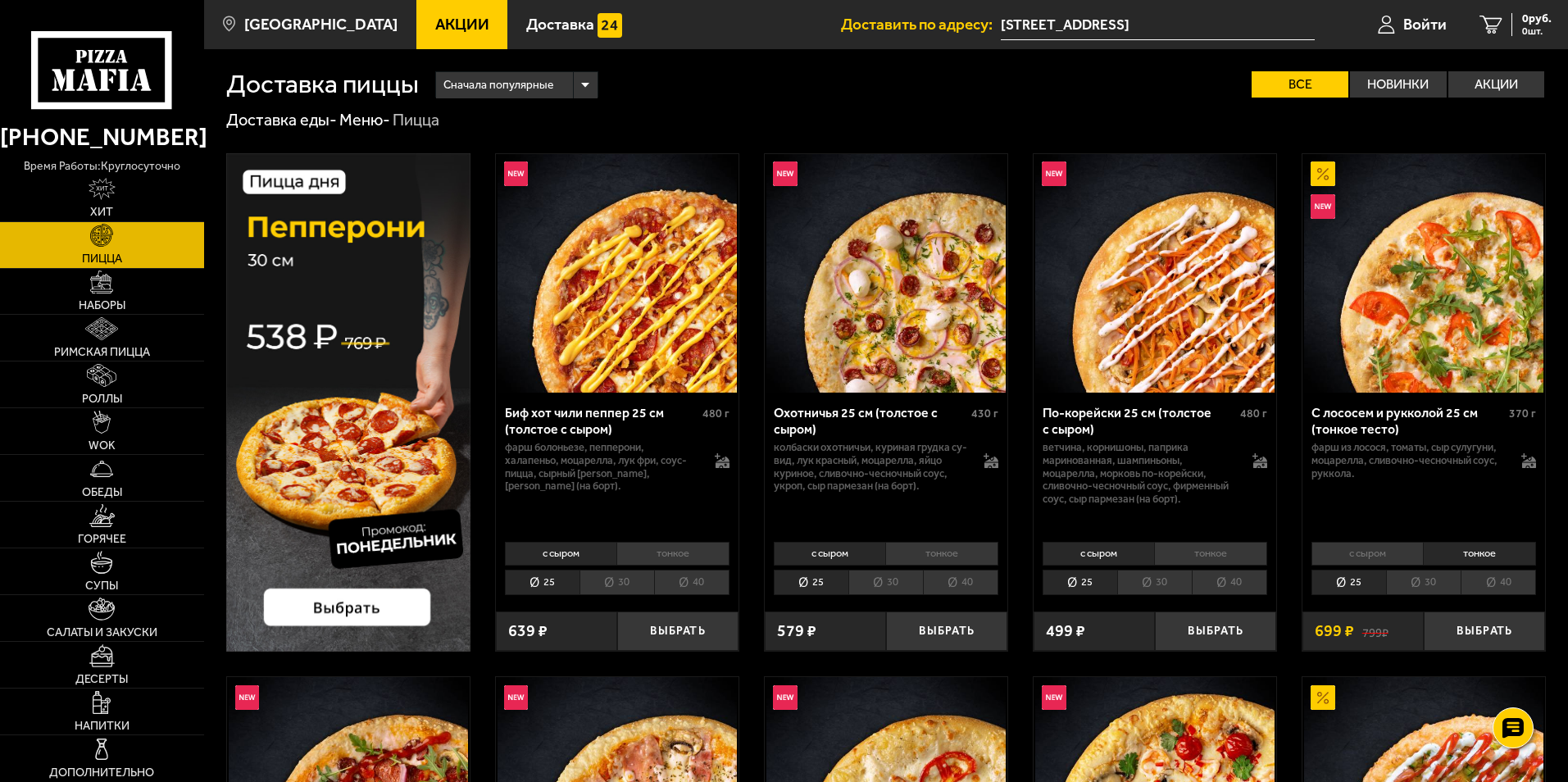
click at [1411, 579] on li "30" at bounding box center [1423, 582] width 75 height 26
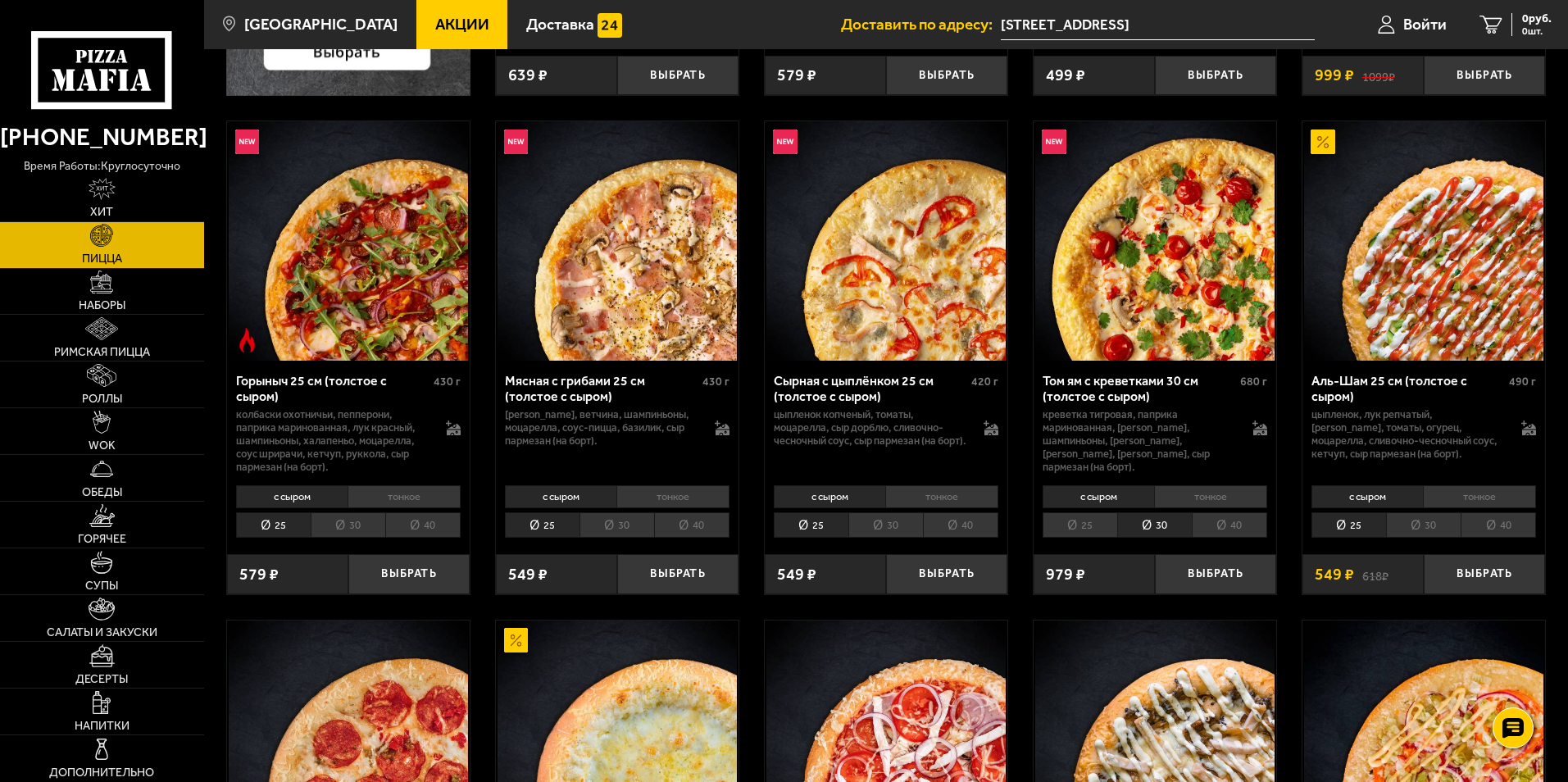
scroll to position [590, 0]
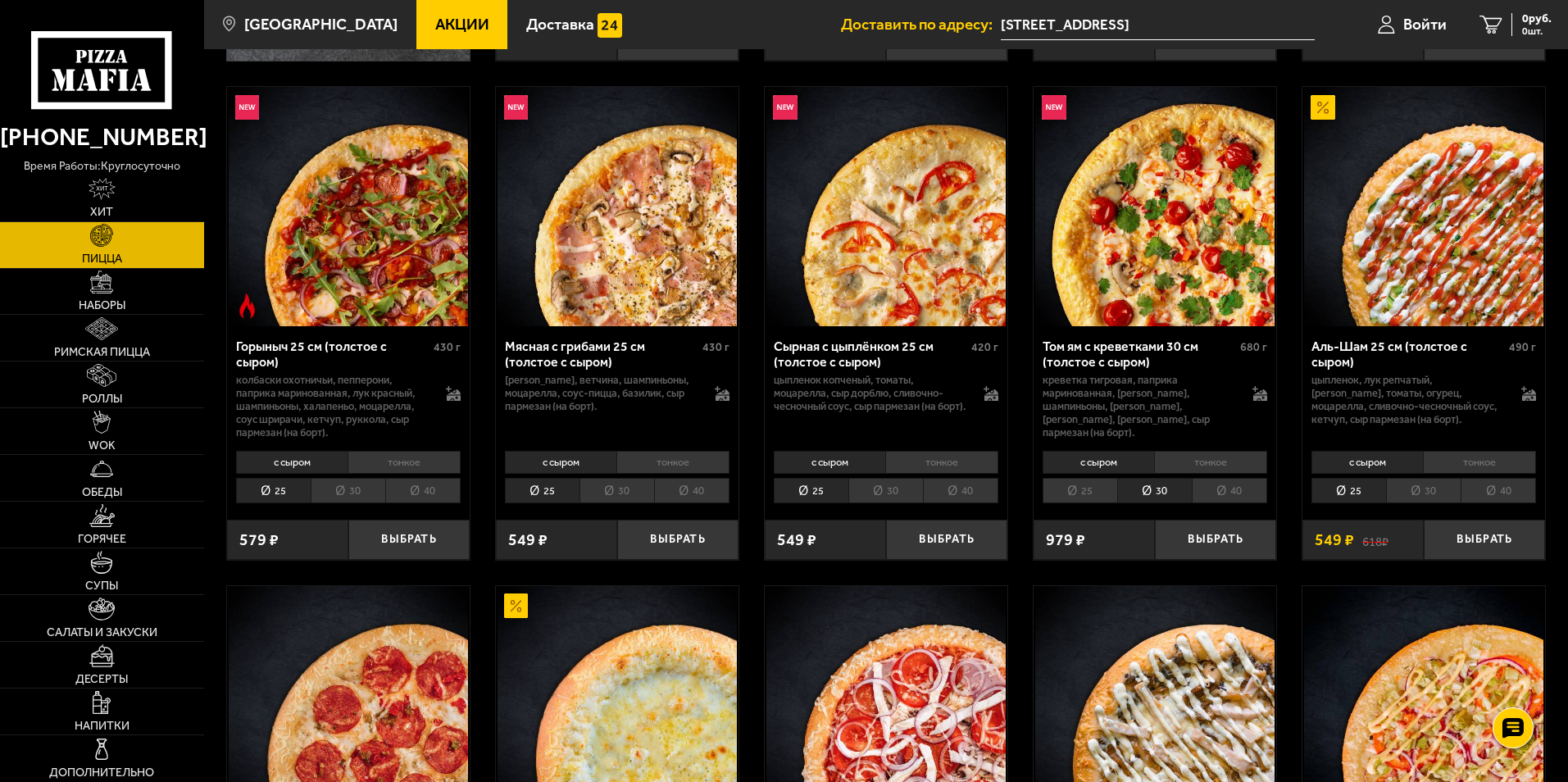
click at [1155, 494] on li "30" at bounding box center [1154, 490] width 75 height 26
click at [1204, 460] on li "тонкое" at bounding box center [1211, 462] width 113 height 23
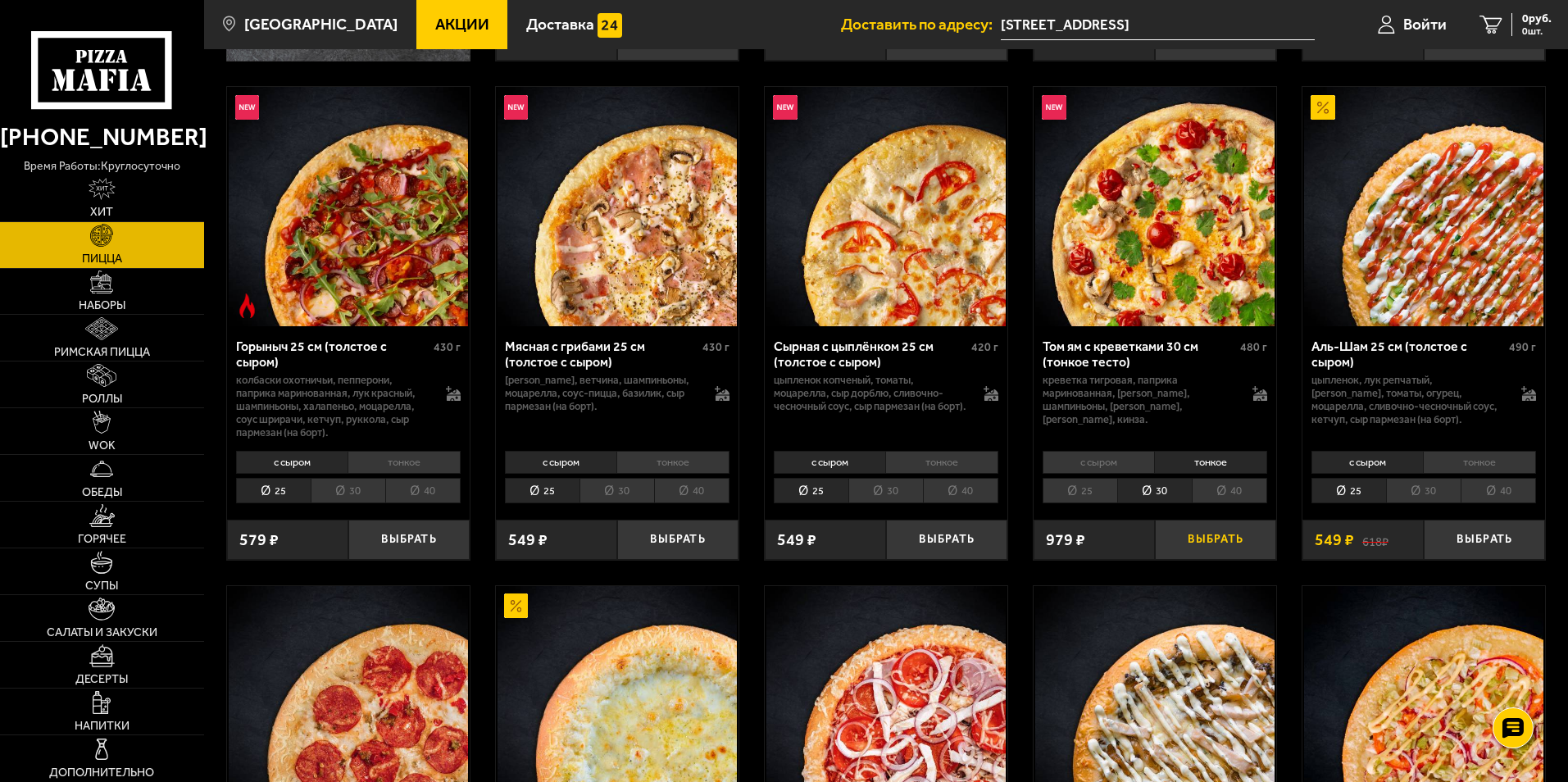
click at [1202, 538] on button "Выбрать" at bounding box center [1216, 539] width 121 height 40
click at [1501, 17] on div "979 руб. 1 шт." at bounding box center [1525, 25] width 53 height 23
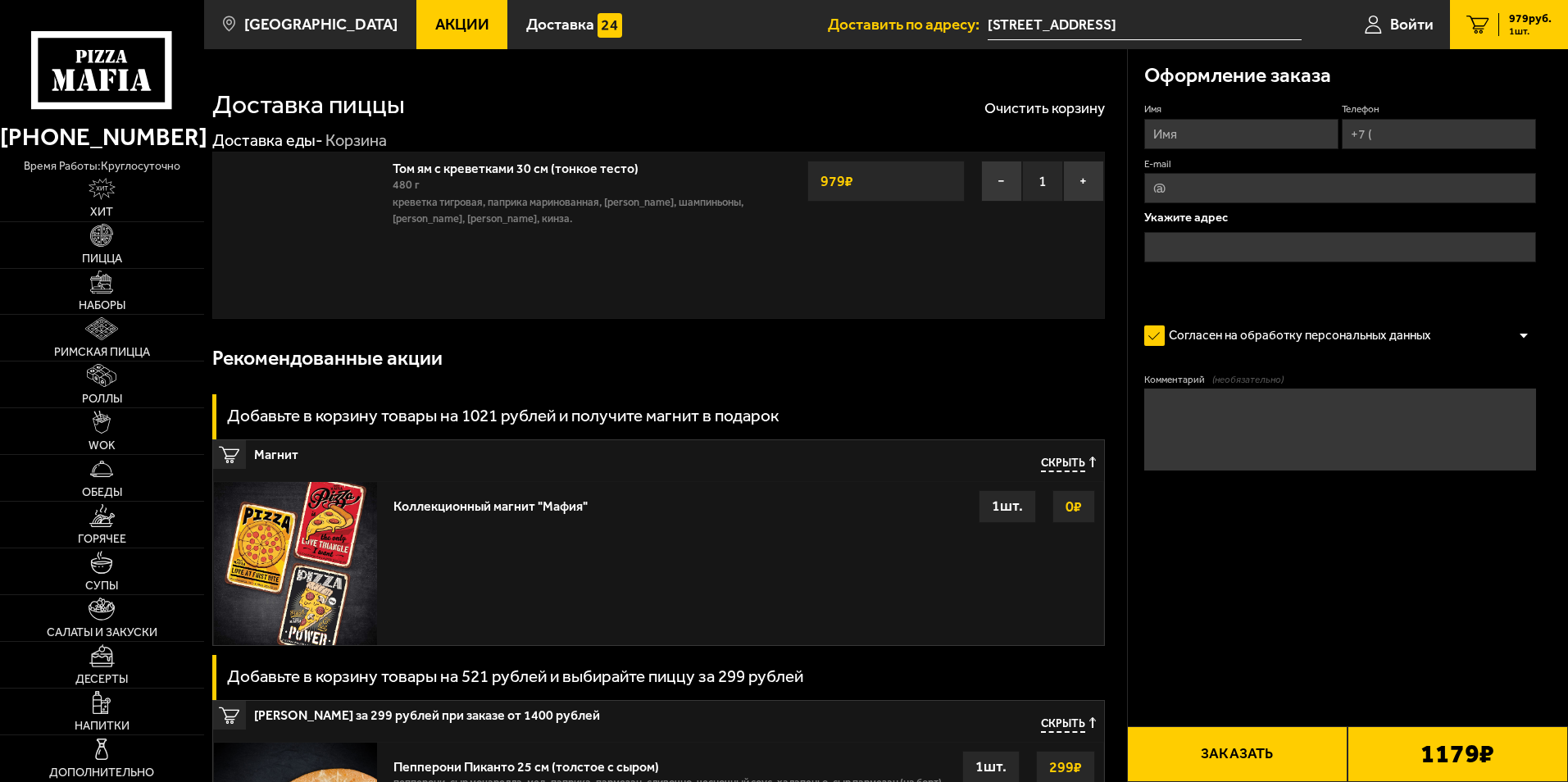
type input "проспект Ветеранов, 56"
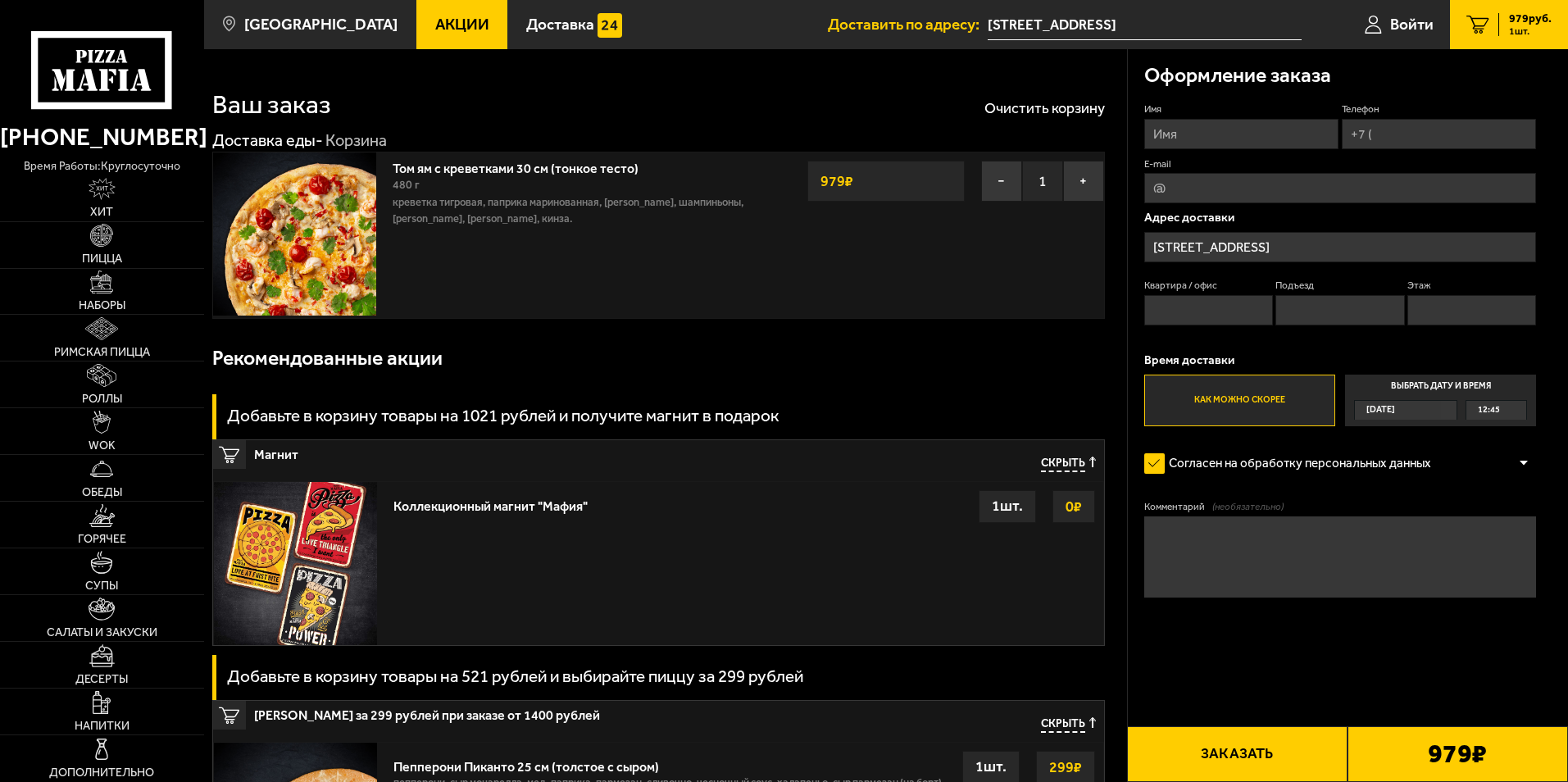
click at [1233, 133] on input "Имя" at bounding box center [1241, 134] width 194 height 30
click at [1161, 135] on input "елизавета" at bounding box center [1241, 134] width 194 height 30
click at [1237, 135] on input "Елизавета" at bounding box center [1241, 134] width 194 height 30
type input "Елизавета"
click at [1394, 134] on input "Телефон" at bounding box center [1438, 134] width 194 height 30
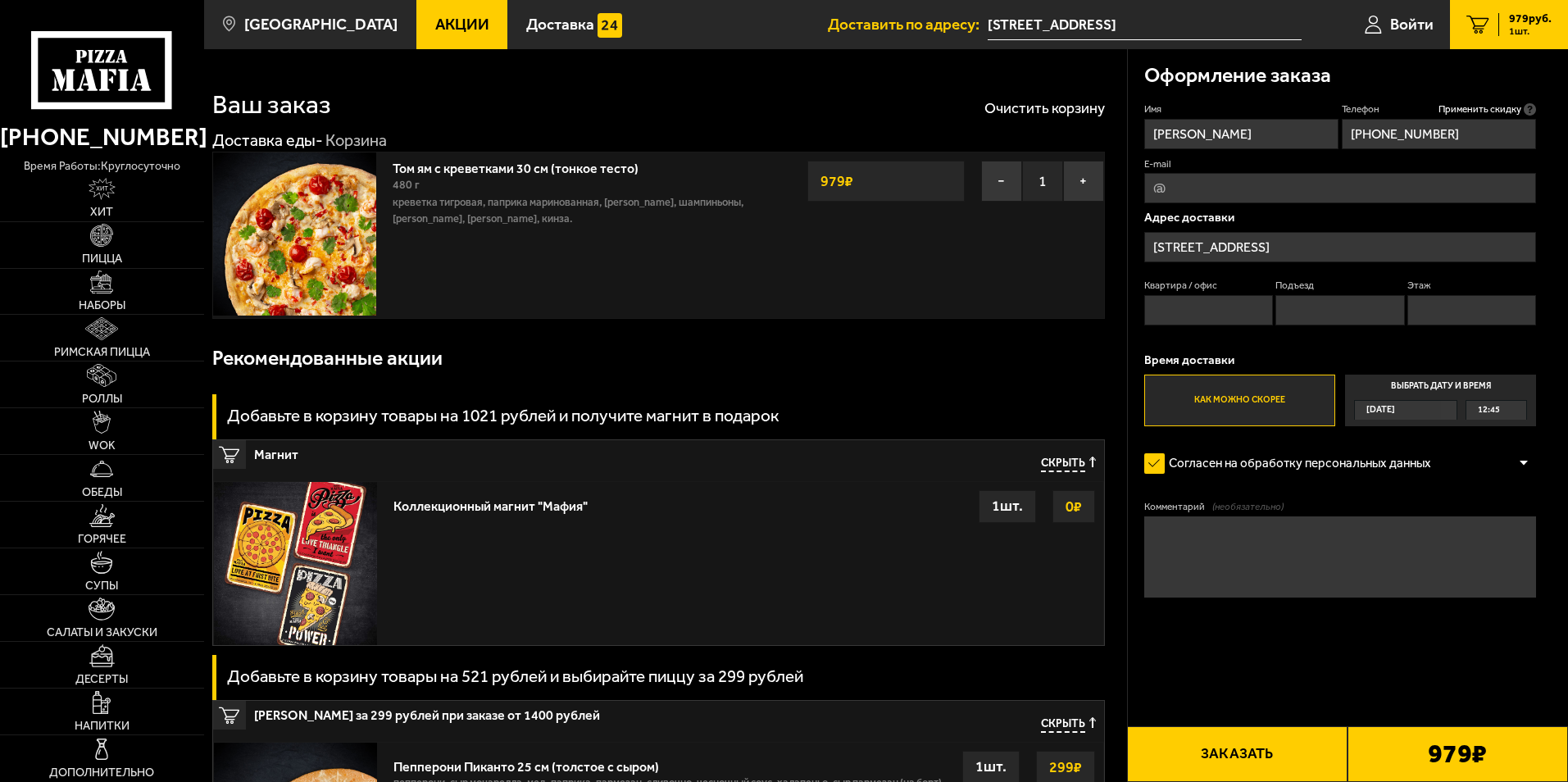
type input "+7 (921) 447-26-37"
click at [1338, 316] on input "Подъезд" at bounding box center [1339, 310] width 129 height 30
type input "16"
click at [1211, 307] on input "Квартира / офис" at bounding box center [1208, 310] width 129 height 30
type input "84"
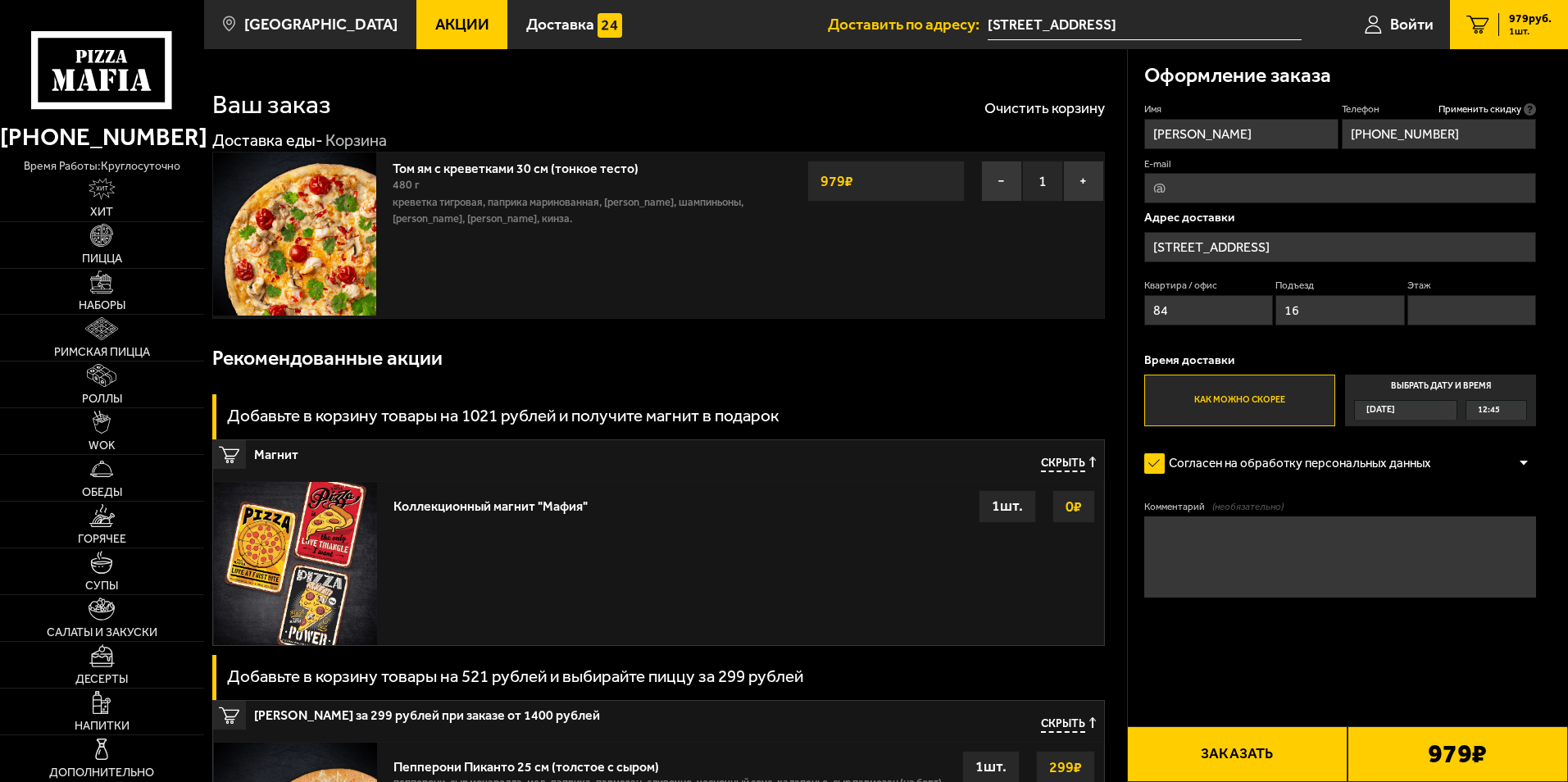
click at [1437, 305] on input "Этаж" at bounding box center [1471, 310] width 129 height 30
type input "1"
click at [1258, 396] on label "Как можно скорее" at bounding box center [1240, 401] width 191 height 52
click at [0, 0] on input "Как можно скорее" at bounding box center [0, 0] width 0 height 0
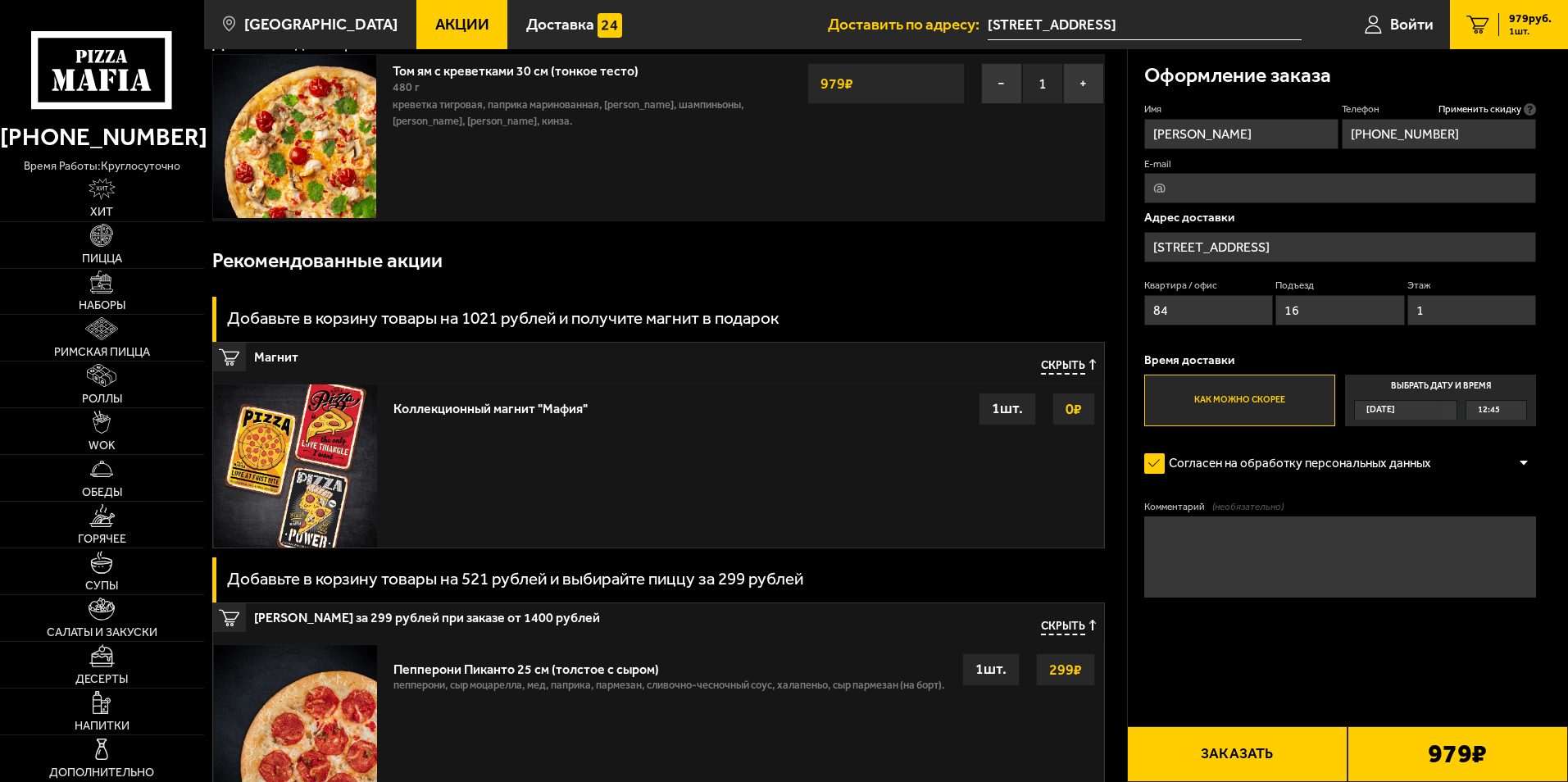
scroll to position [98, 0]
click at [1234, 560] on textarea "Комментарий (необязательно)" at bounding box center [1339, 557] width 391 height 82
type textarea "В"
click at [1315, 539] on textarea "войти на территорию онкодиспансера" at bounding box center [1339, 557] width 391 height 82
click at [1403, 535] on textarea "войти на территорию онко диспансера" at bounding box center [1339, 557] width 391 height 82
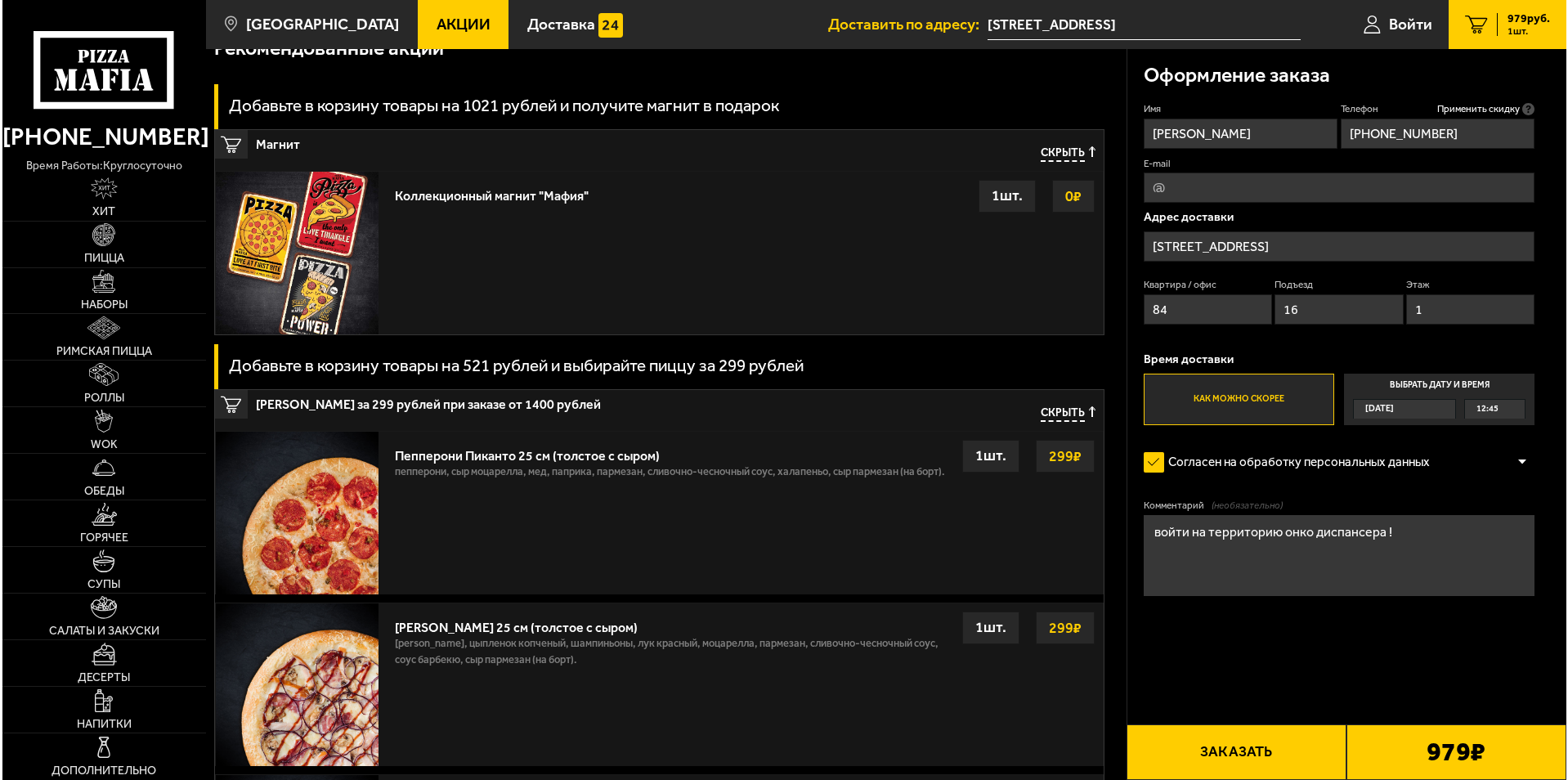
scroll to position [491, 0]
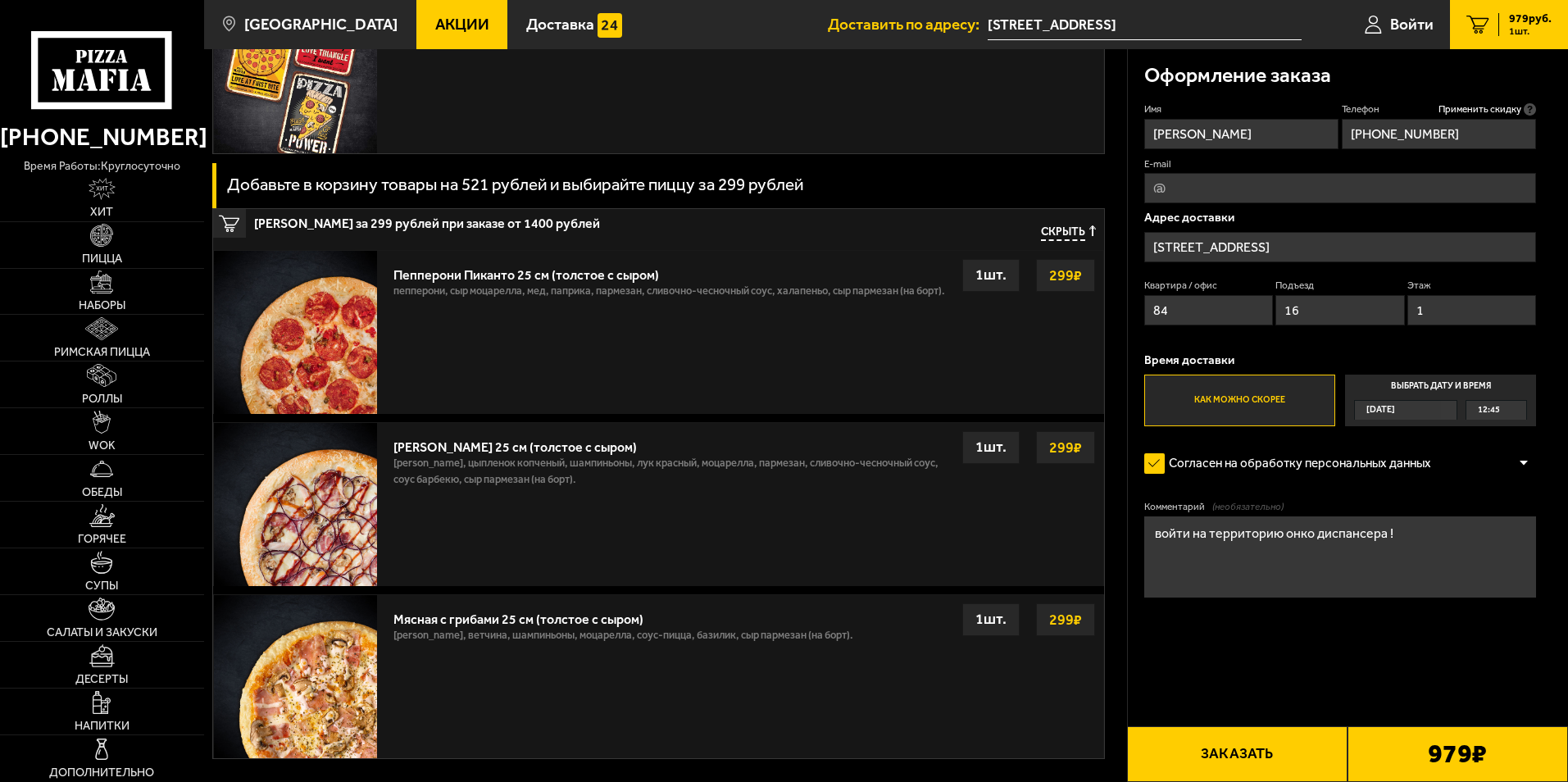
type textarea "войти на территорию онко диспансера !"
click at [1245, 750] on button "Заказать" at bounding box center [1236, 754] width 220 height 56
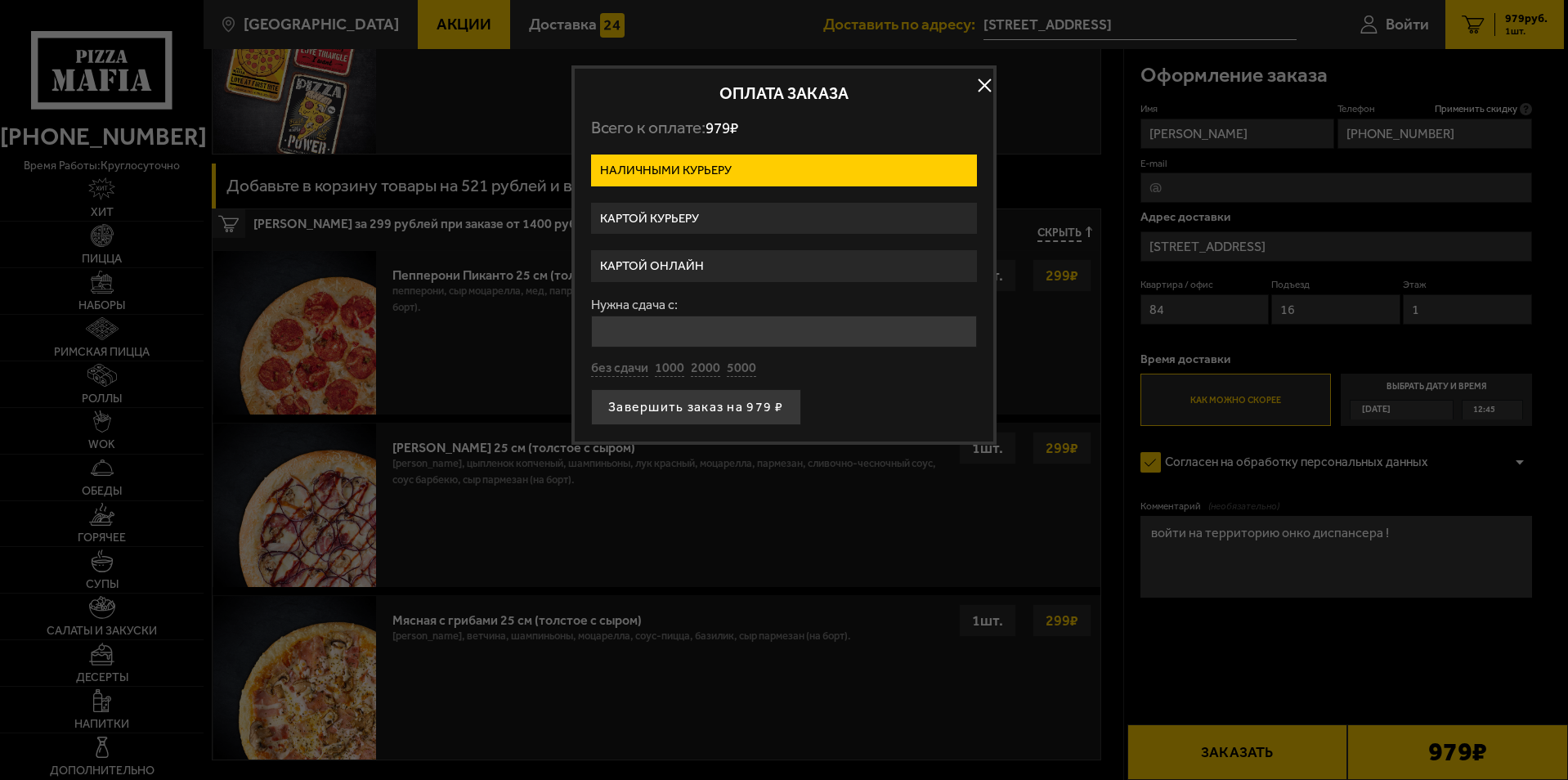
click at [743, 216] on label "Картой курьеру" at bounding box center [783, 219] width 385 height 31
click at [0, 0] on input "Картой курьеру" at bounding box center [0, 0] width 0 height 0
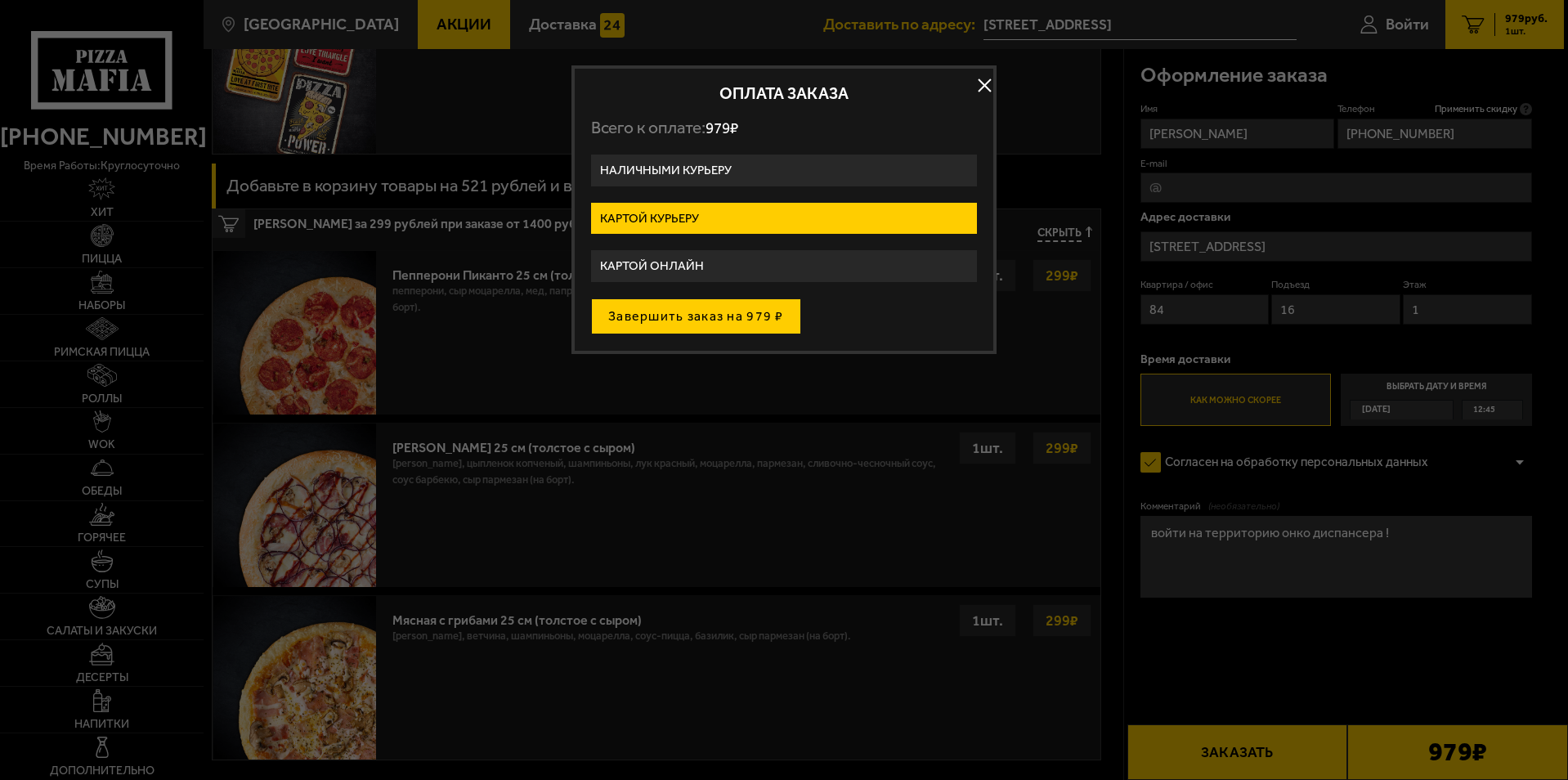
click at [709, 317] on button "Завершить заказ на 979 ₽" at bounding box center [695, 316] width 210 height 36
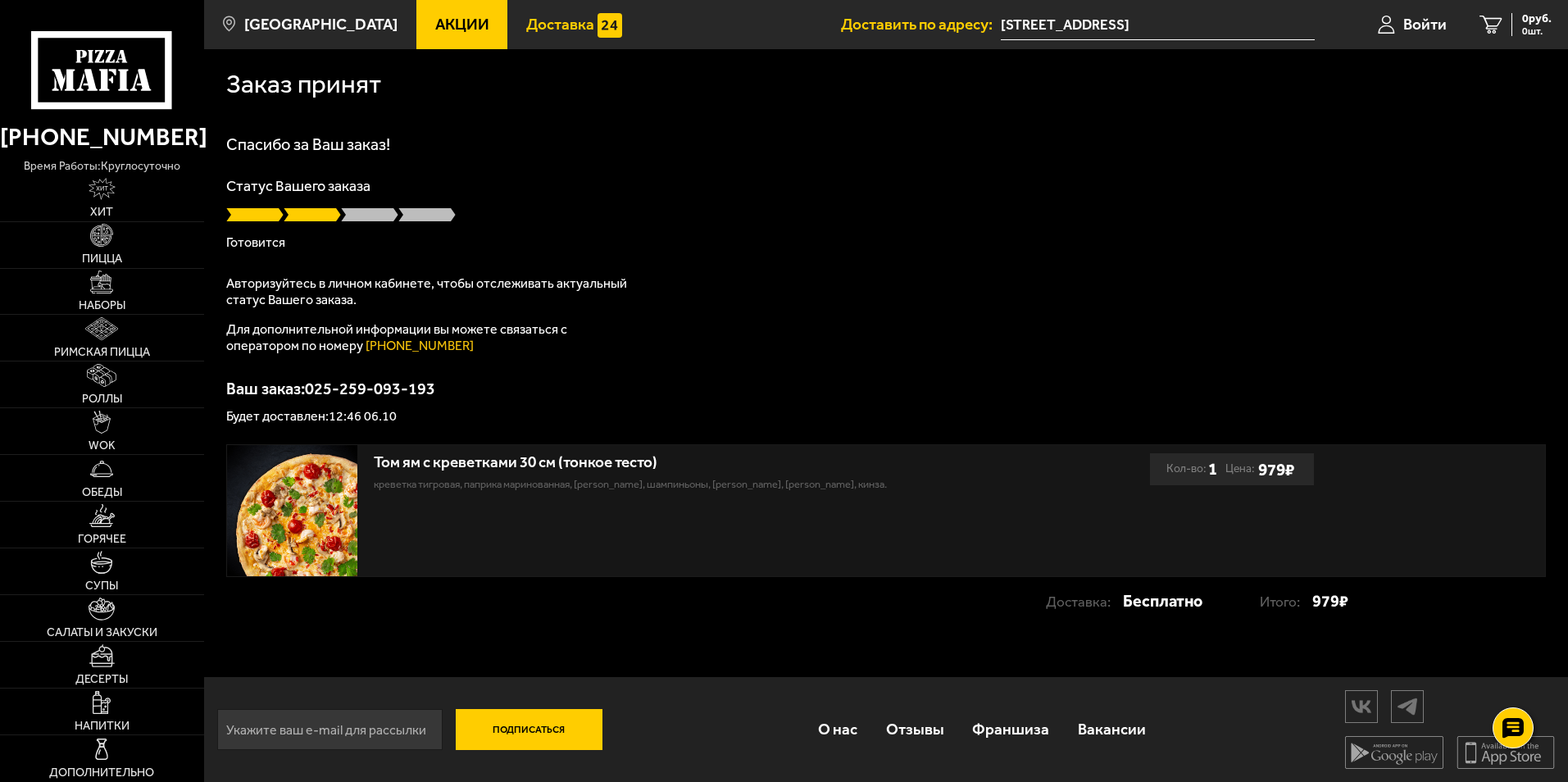
click at [545, 27] on span "Доставка" at bounding box center [560, 24] width 68 height 16
